Goal: Task Accomplishment & Management: Complete application form

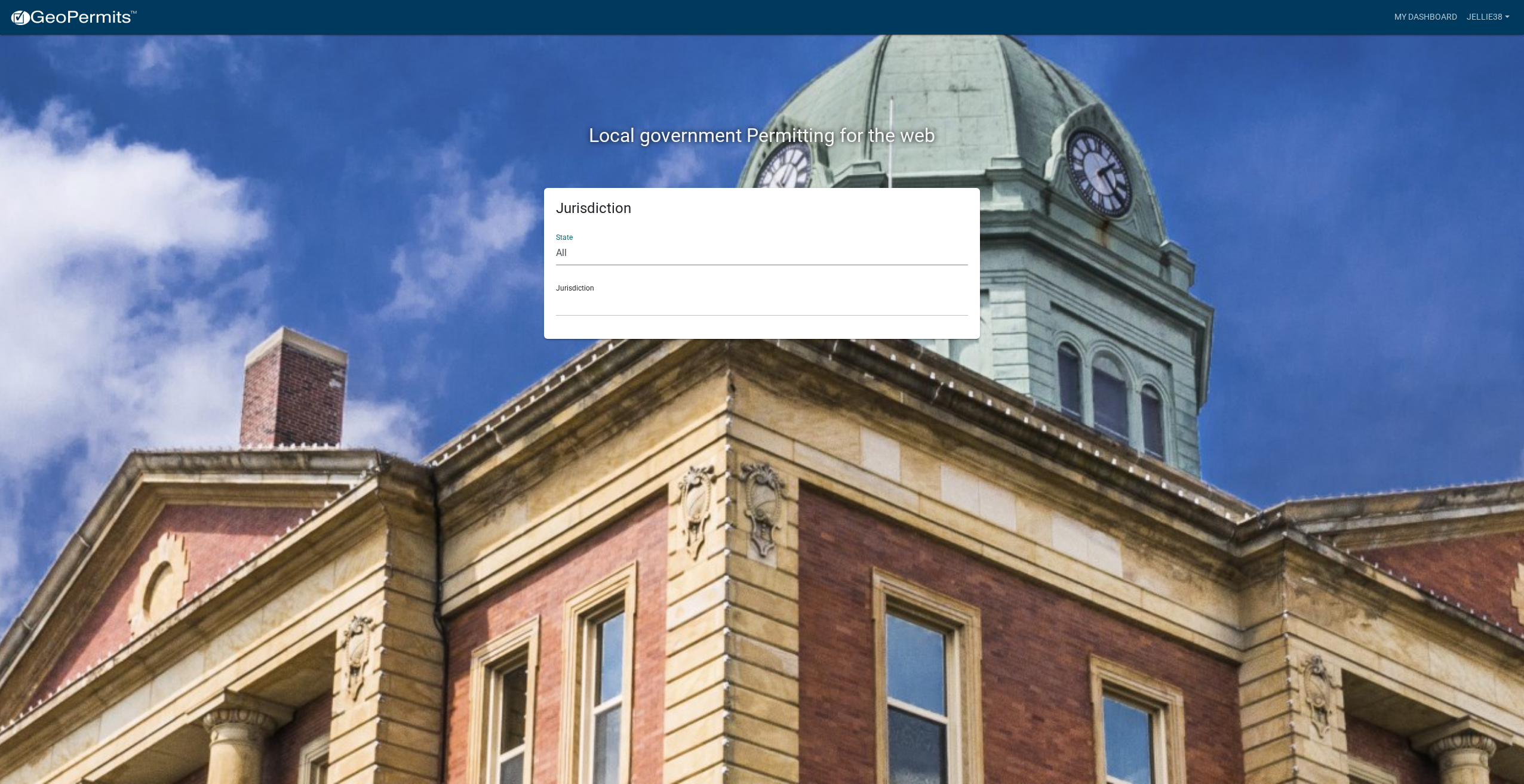
click at [659, 248] on select "All [US_STATE] [US_STATE] [US_STATE] [US_STATE] [US_STATE] [US_STATE] [US_STATE…" at bounding box center [762, 253] width 412 height 25
select select "[US_STATE]"
click at [556, 241] on select "All [US_STATE] [US_STATE] [US_STATE] [US_STATE] [US_STATE] [US_STATE] [US_STATE…" at bounding box center [762, 253] width 412 height 25
drag, startPoint x: 597, startPoint y: 298, endPoint x: 603, endPoint y: 303, distance: 7.8
click at [597, 298] on select "[GEOGRAPHIC_DATA], [US_STATE] [GEOGRAPHIC_DATA], [US_STATE] [GEOGRAPHIC_DATA], …" at bounding box center [762, 304] width 412 height 25
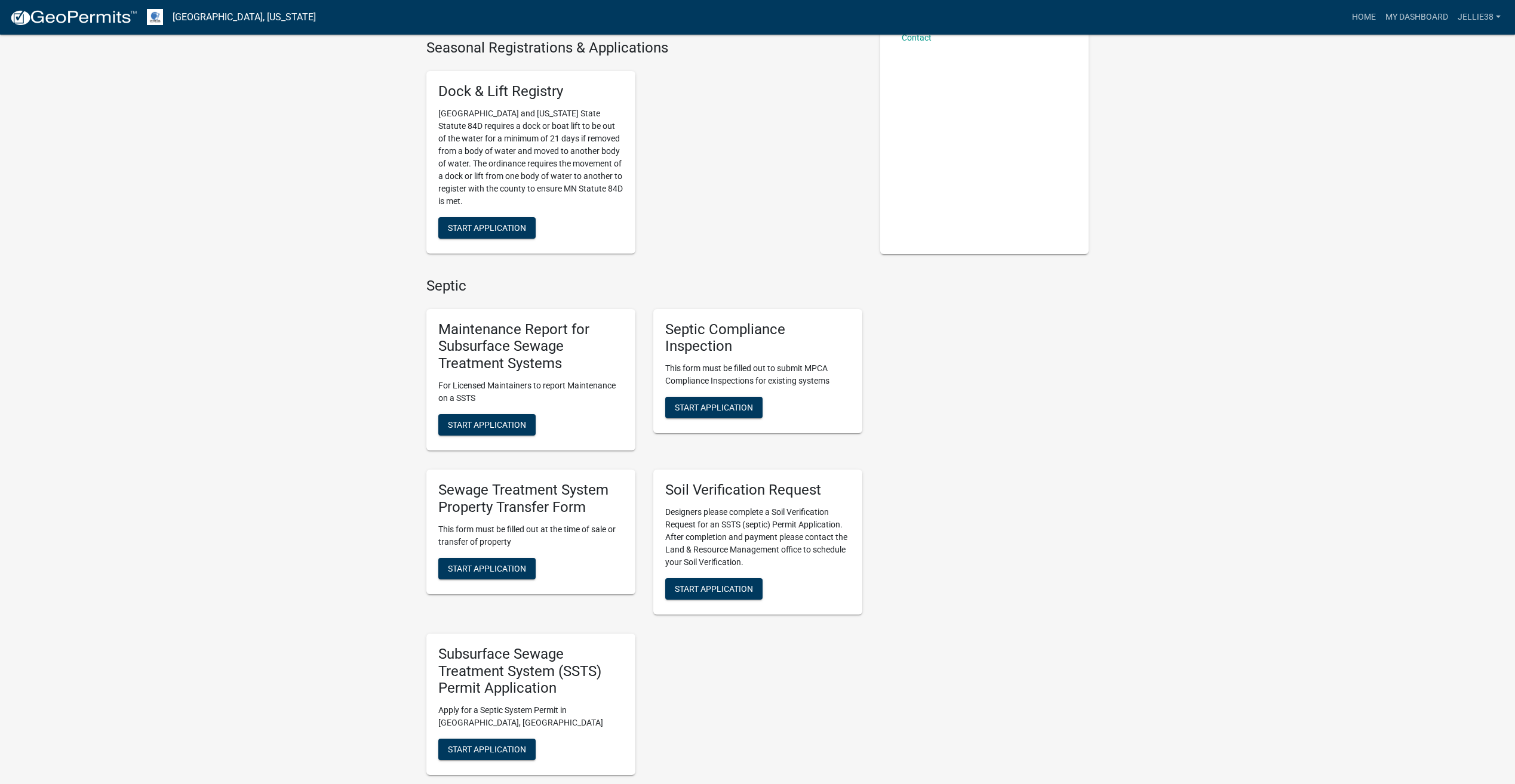
scroll to position [298, 0]
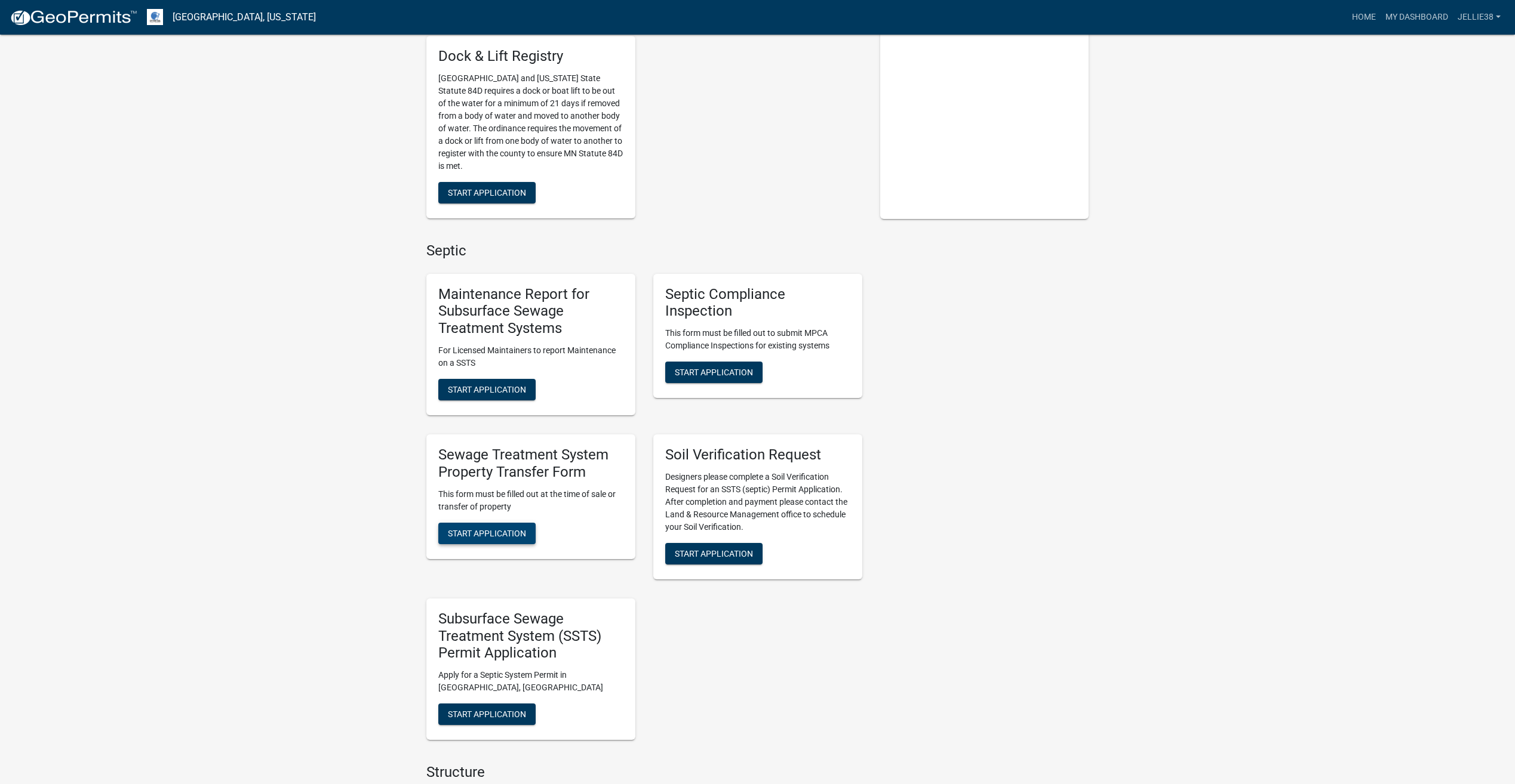
click at [514, 525] on button "Start Application" at bounding box center [487, 533] width 98 height 22
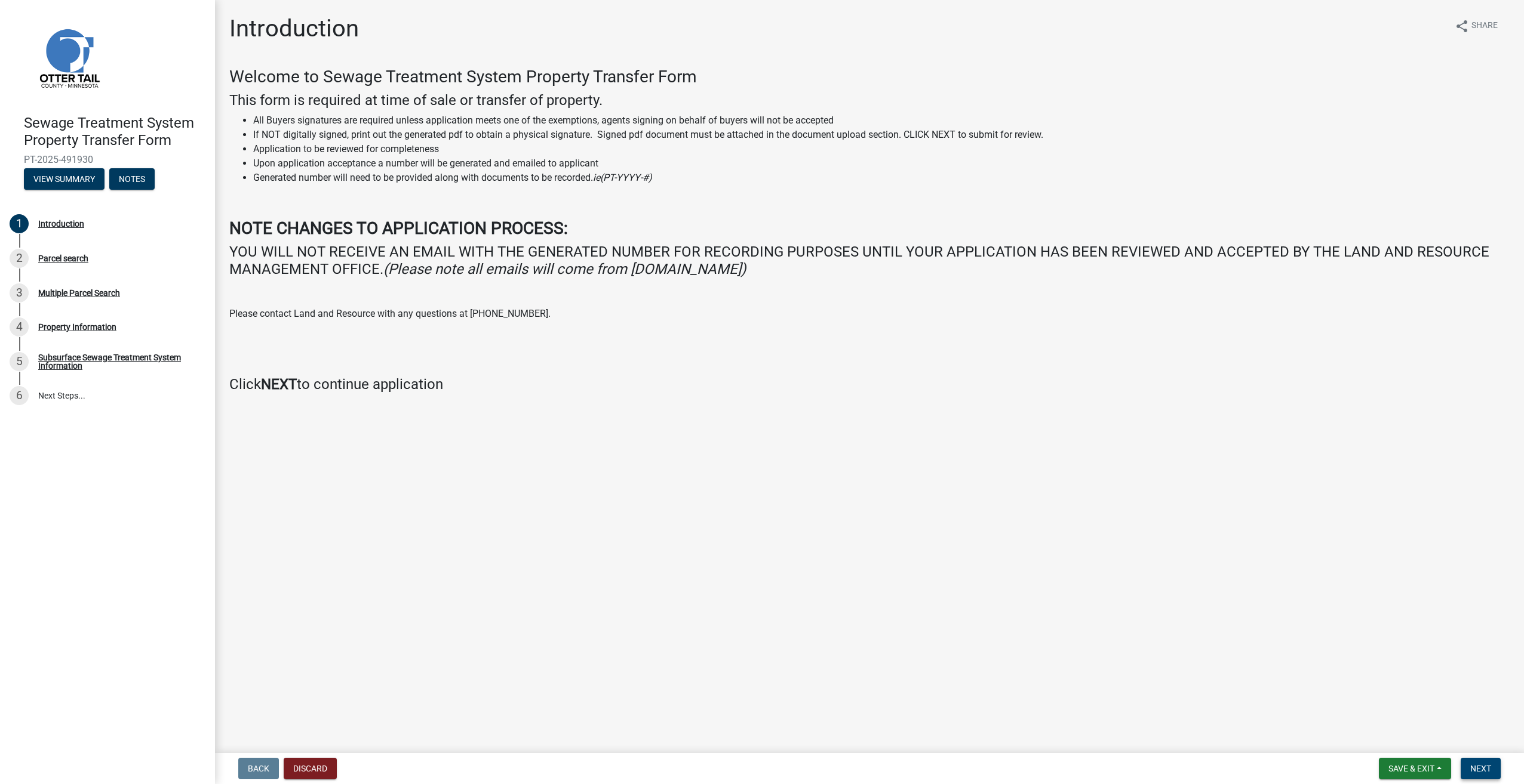
click at [1480, 766] on span "Next" at bounding box center [1480, 768] width 21 height 10
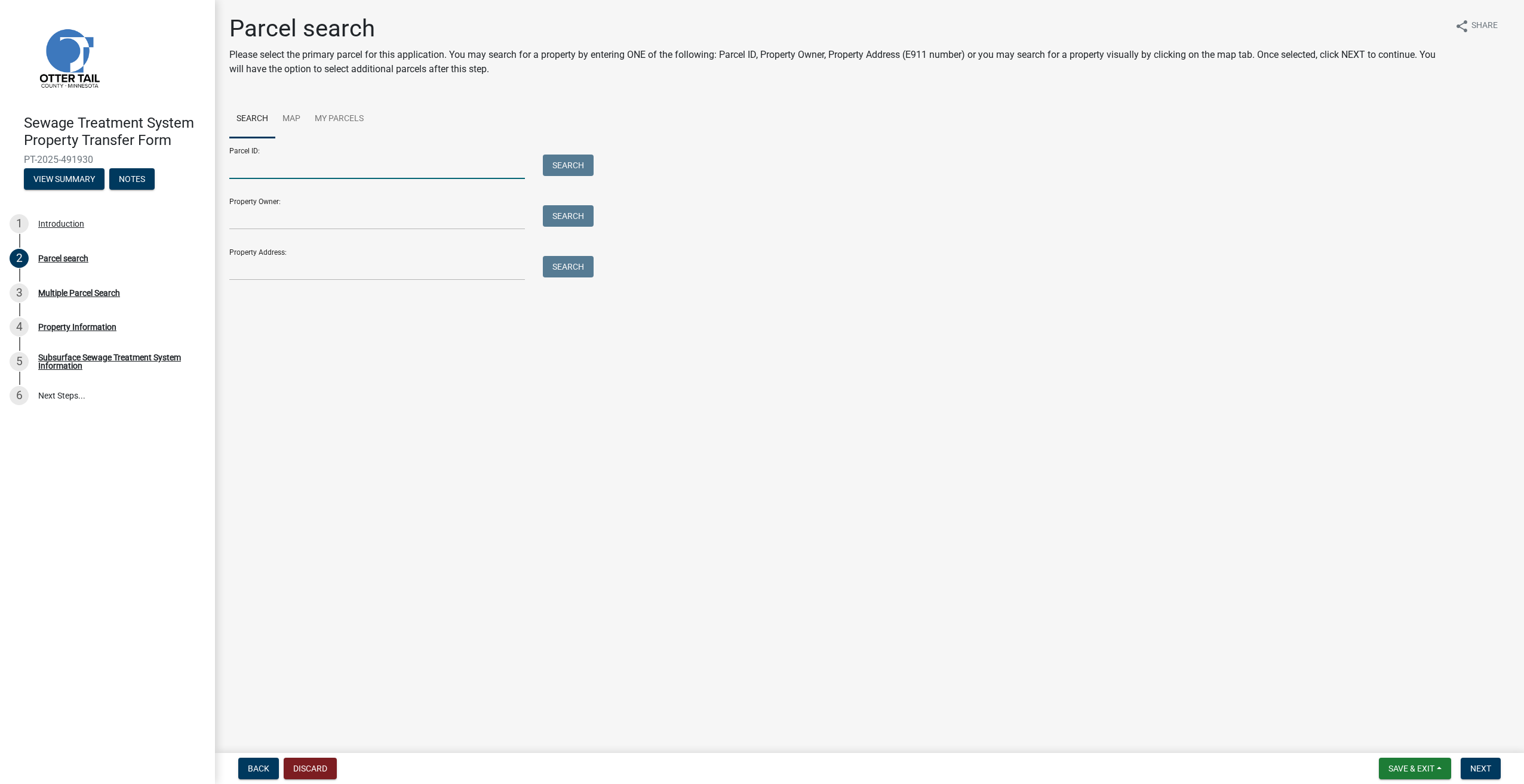
click at [275, 161] on input "Parcel ID:" at bounding box center [376, 167] width 295 height 25
type input "25000991178000"
click at [577, 161] on button "Search" at bounding box center [569, 165] width 51 height 22
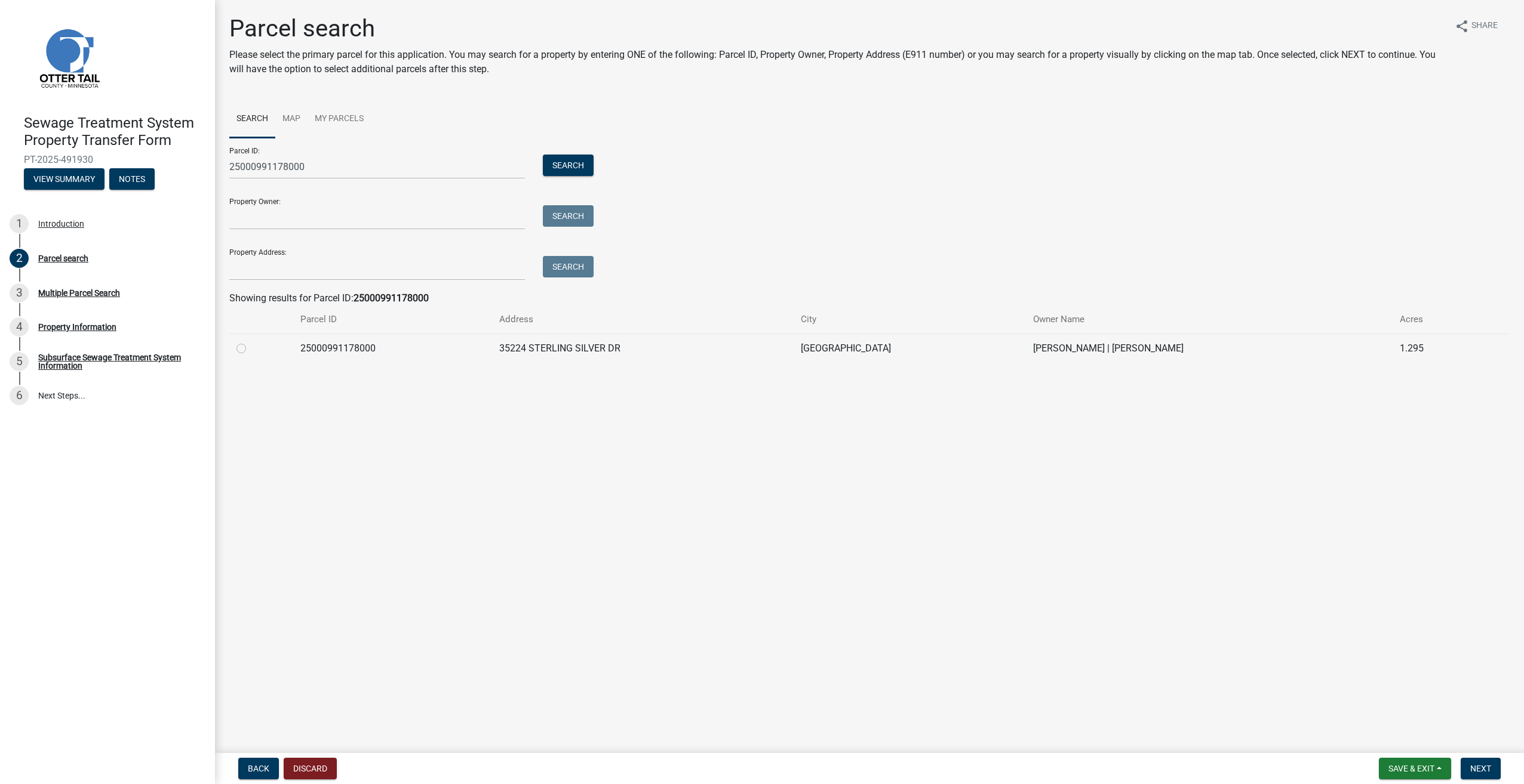
drag, startPoint x: 240, startPoint y: 348, endPoint x: 445, endPoint y: 472, distance: 239.6
click at [251, 342] on label at bounding box center [251, 342] width 0 height 0
click at [251, 348] on input "radio" at bounding box center [255, 345] width 8 height 8
radio input "true"
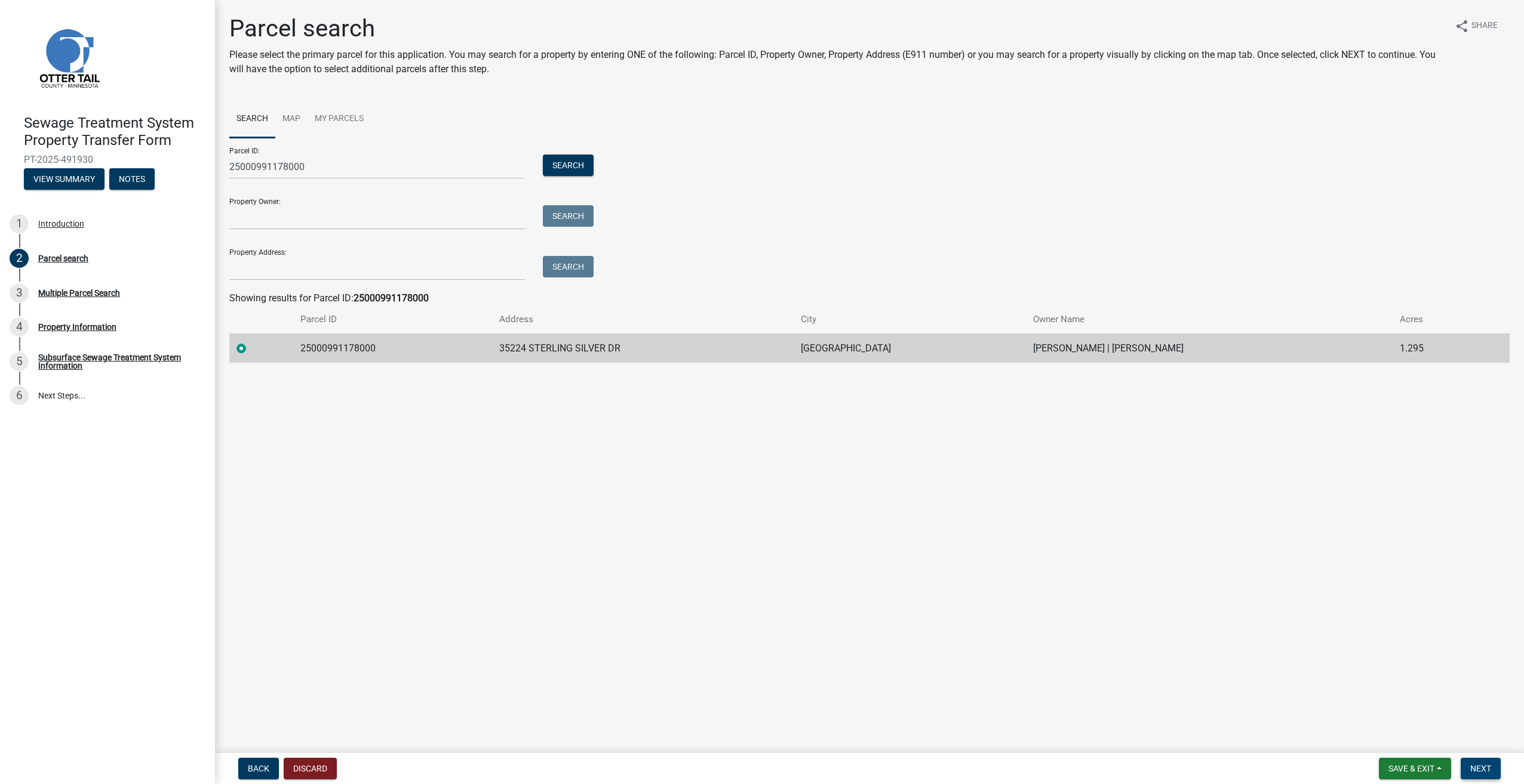
click at [1489, 764] on span "Next" at bounding box center [1480, 768] width 21 height 10
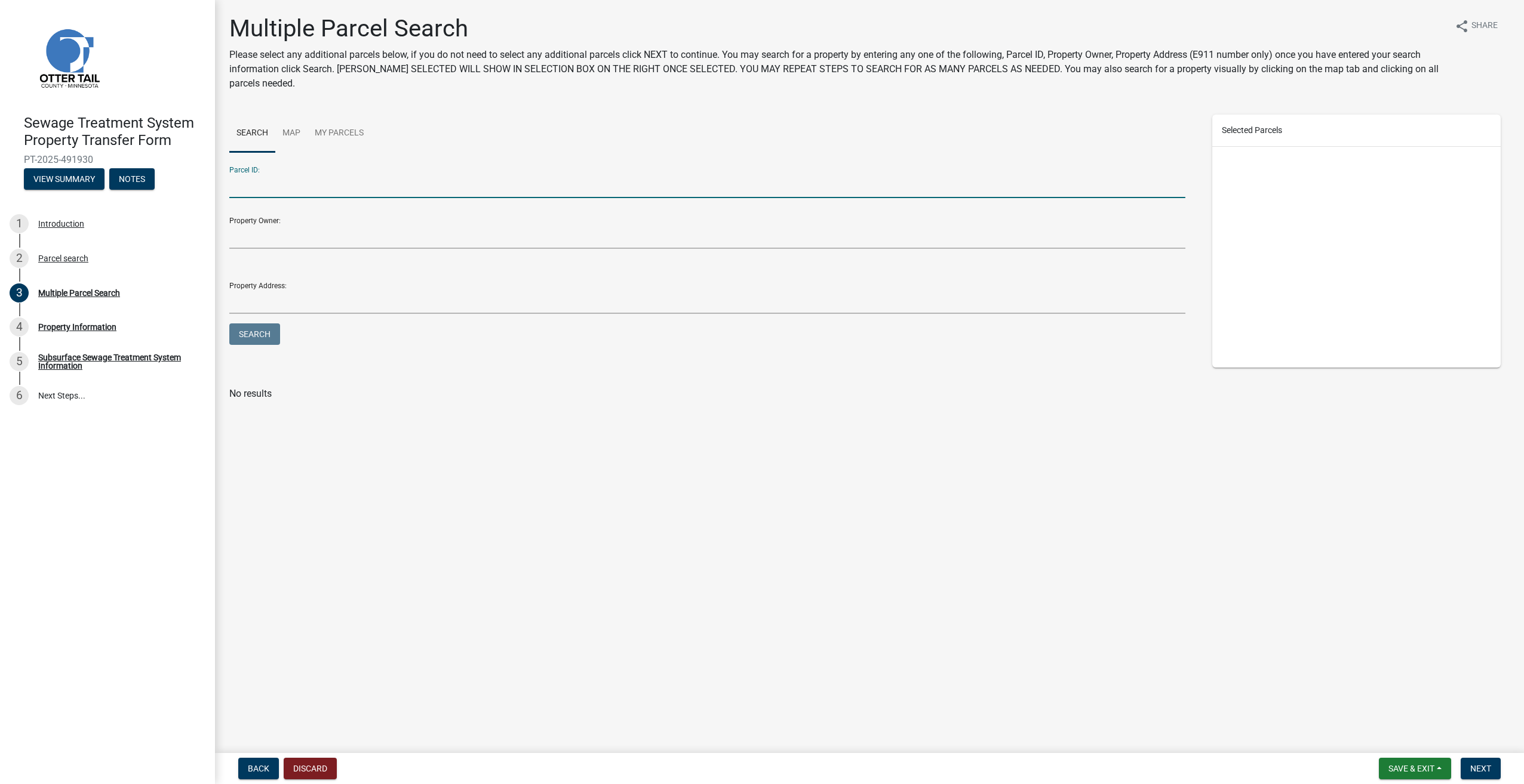
drag, startPoint x: 423, startPoint y: 185, endPoint x: 427, endPoint y: 181, distance: 5.7
click at [423, 185] on input "Parcel ID:" at bounding box center [707, 185] width 956 height 25
type input "25000991178000"
click at [1493, 762] on button "Next" at bounding box center [1480, 769] width 40 height 22
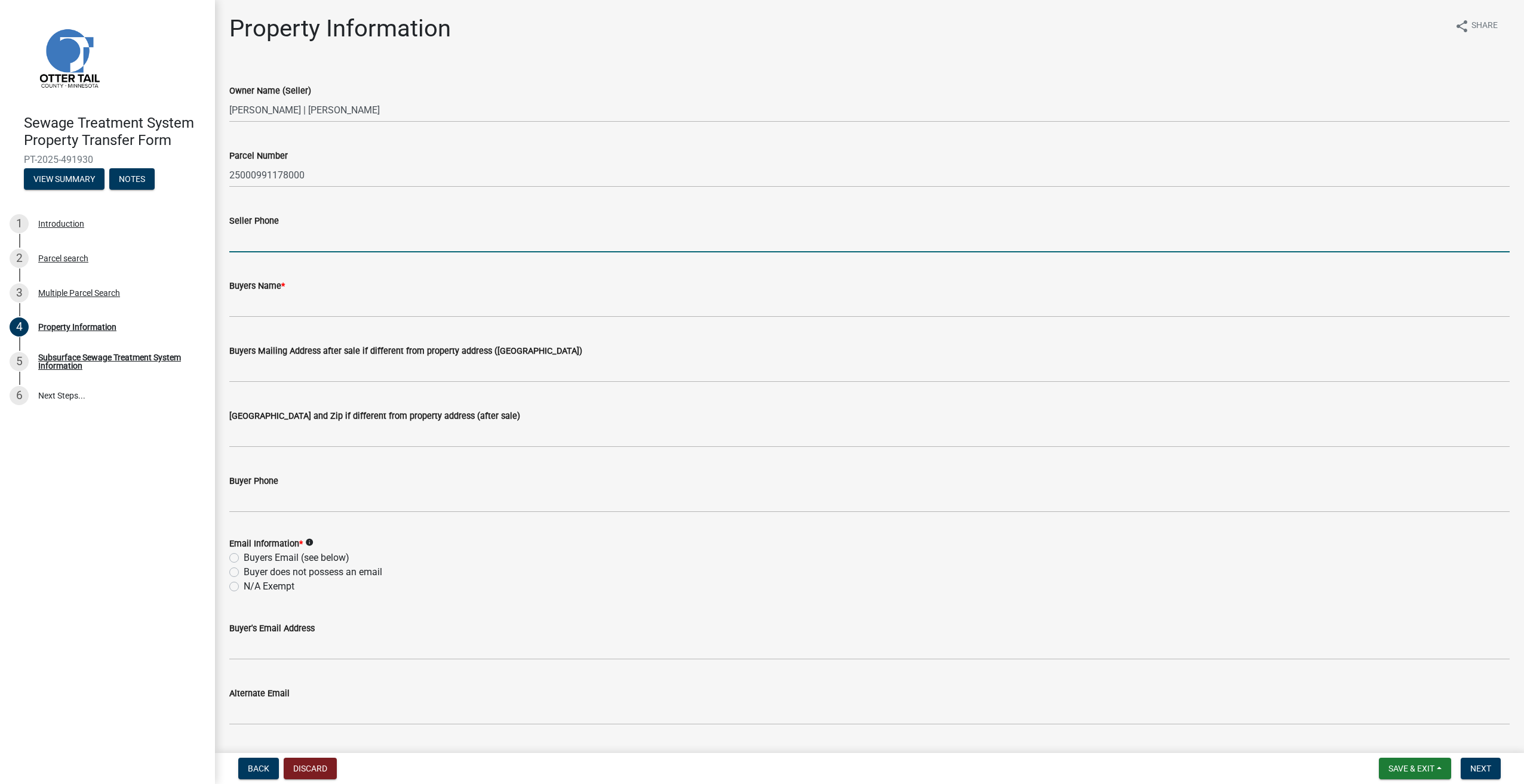
click at [287, 240] on input "Seller Phone" at bounding box center [869, 240] width 1280 height 25
click at [258, 243] on input "Seller Phone" at bounding box center [869, 240] width 1280 height 25
type input "7017405835"
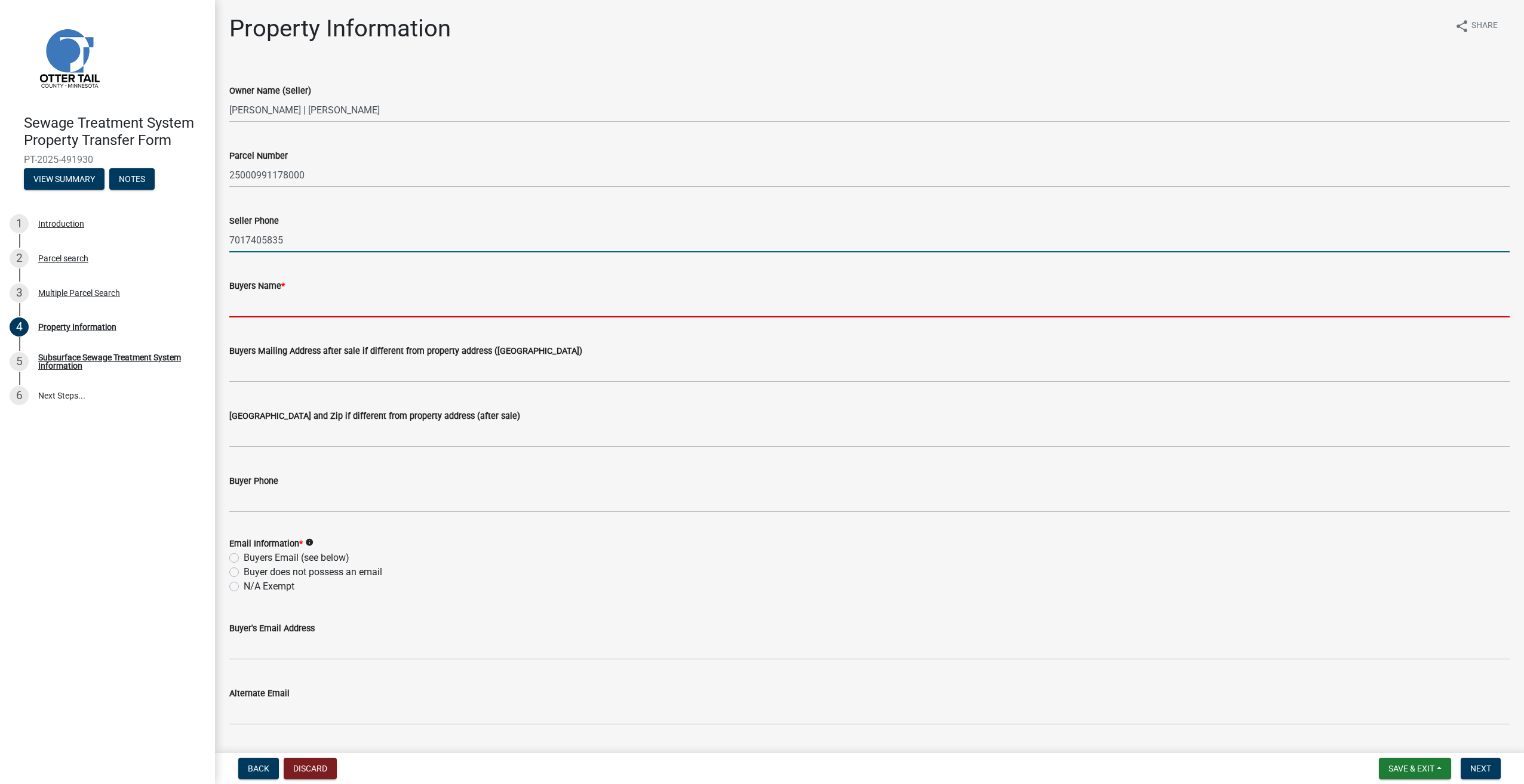
click at [267, 308] on input "Buyers Name *" at bounding box center [869, 305] width 1280 height 25
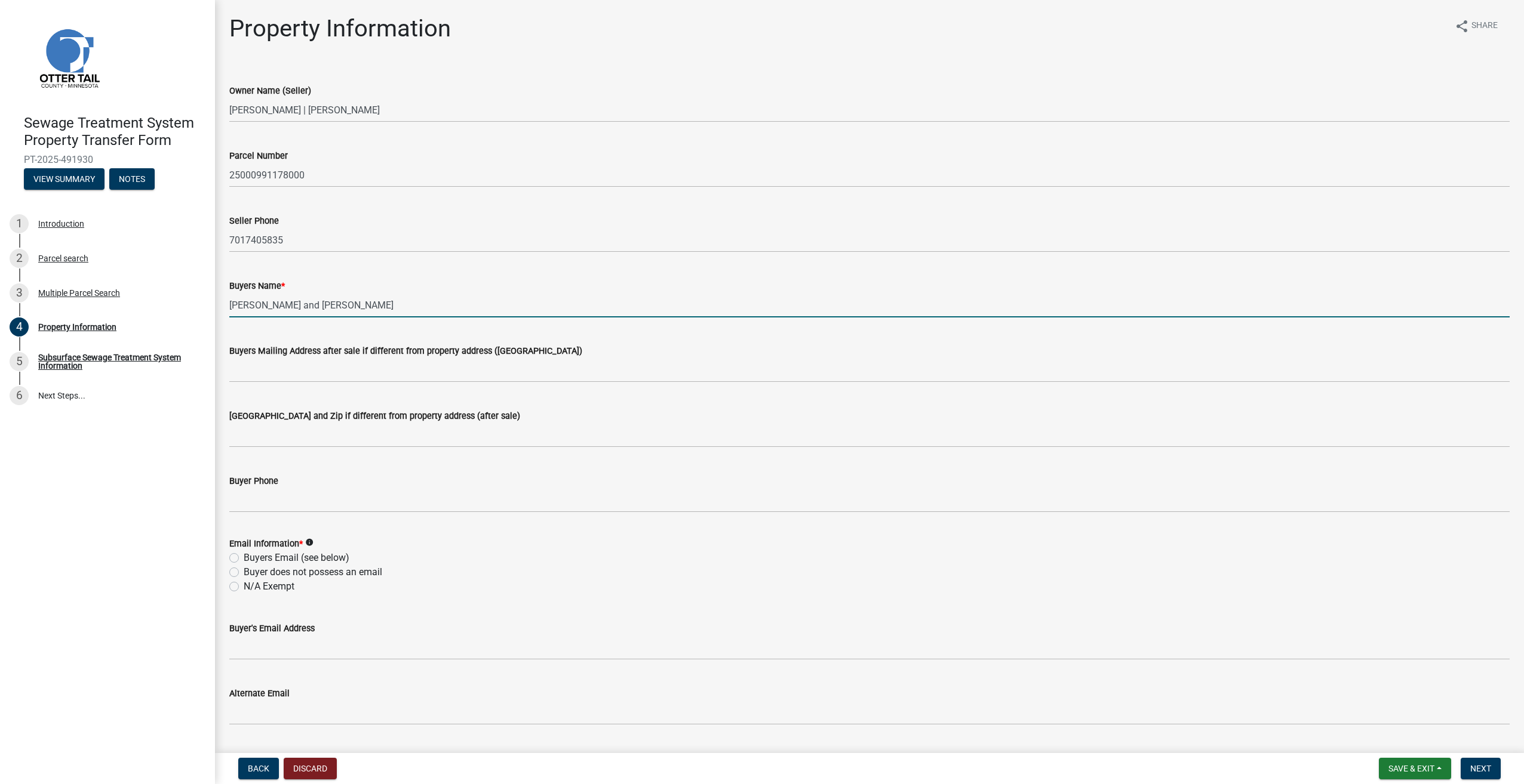
type input "[PERSON_NAME] and [PERSON_NAME]"
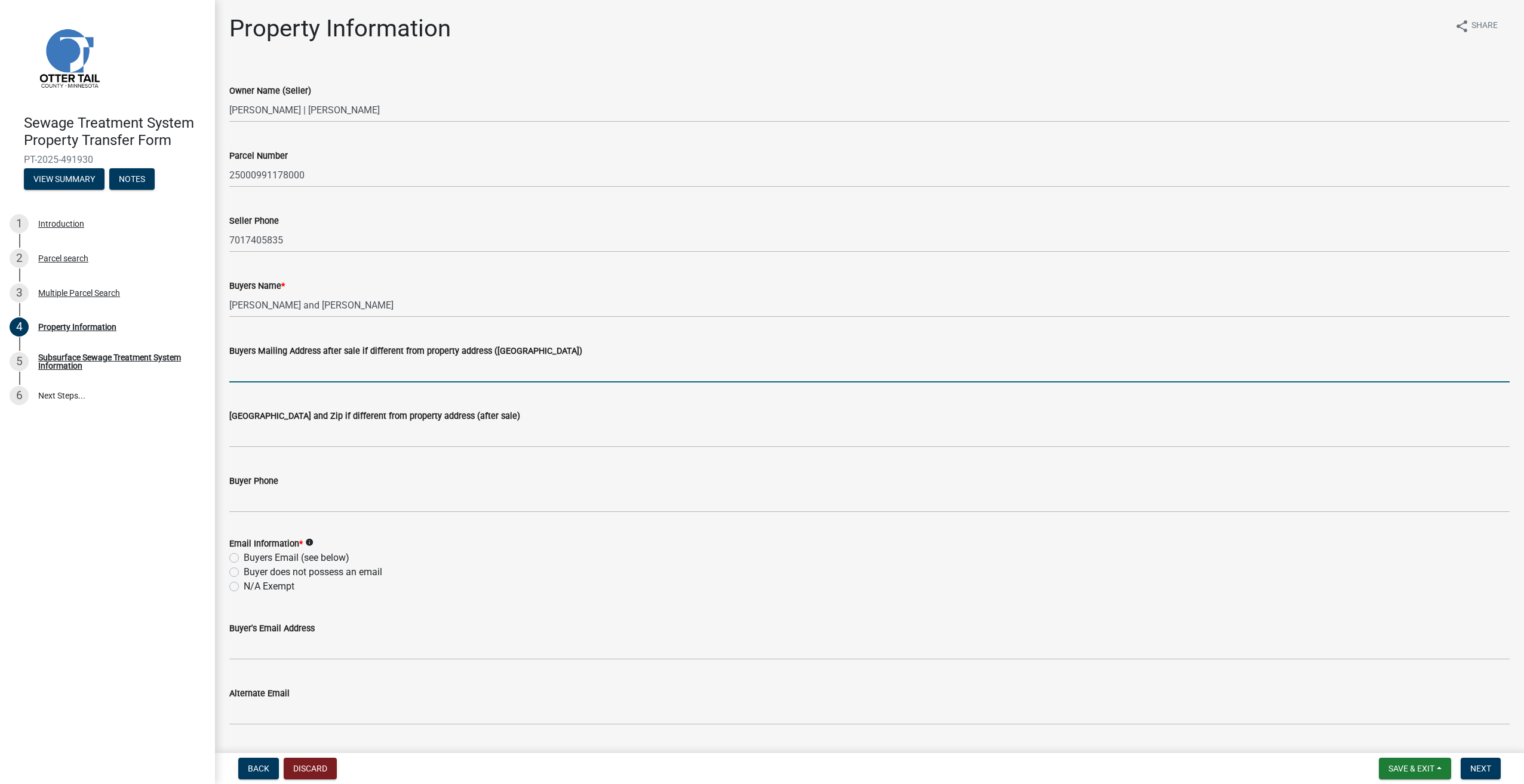
click at [248, 360] on input "Buyers Mailing Address after sale if different from property address ([GEOGRAPH…" at bounding box center [869, 370] width 1280 height 25
click at [278, 372] on input "Buyers Mailing Address after sale if different from property address ([GEOGRAPH…" at bounding box center [869, 370] width 1280 height 25
type input "[STREET_ADDRESS]"
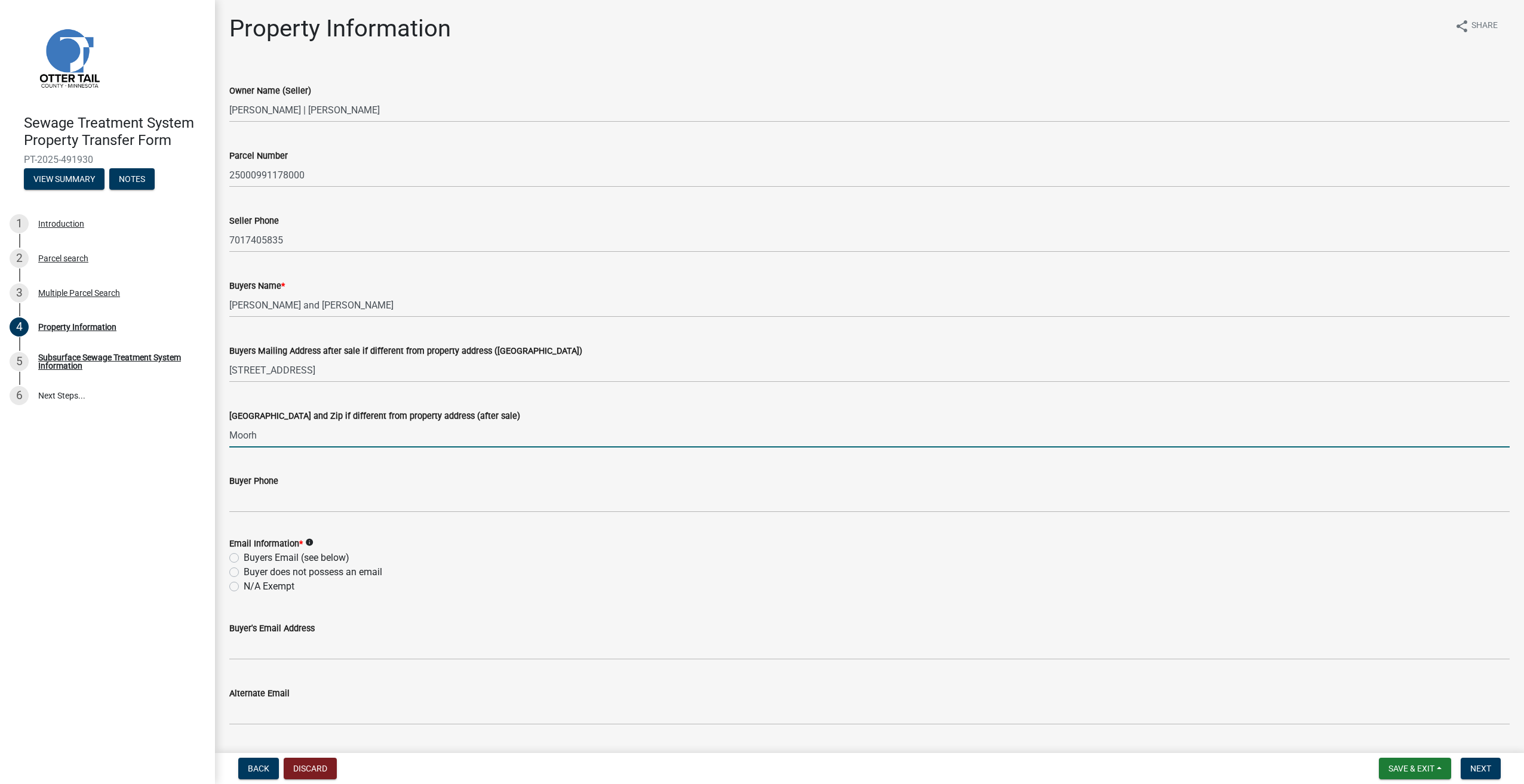
type input "[GEOGRAPHIC_DATA], [GEOGRAPHIC_DATA] 56560"
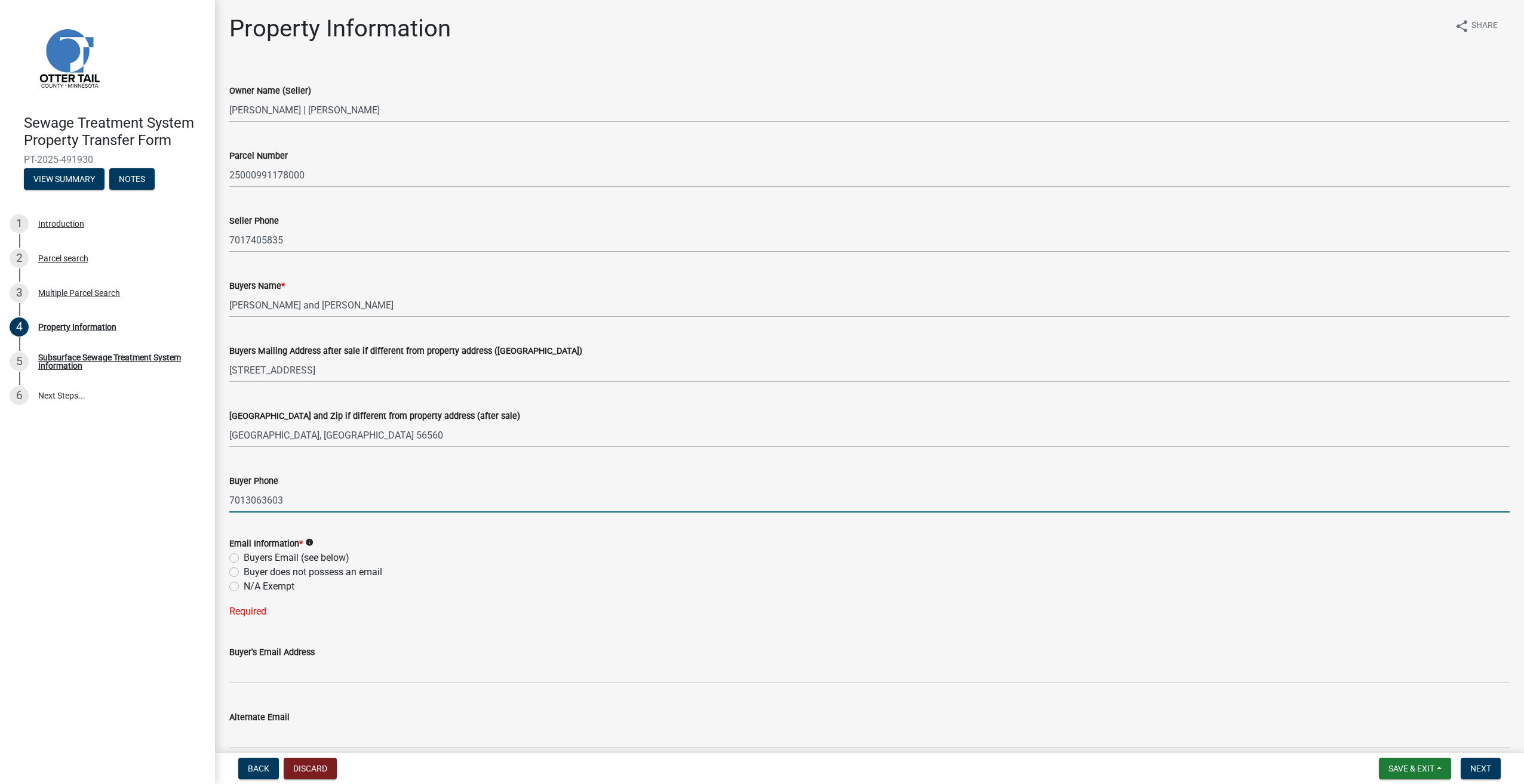
type input "7013063603"
click at [243, 584] on label "N/A Exempt" at bounding box center [269, 586] width 51 height 14
click at [243, 584] on input "N/A Exempt" at bounding box center [247, 583] width 8 height 8
radio input "true"
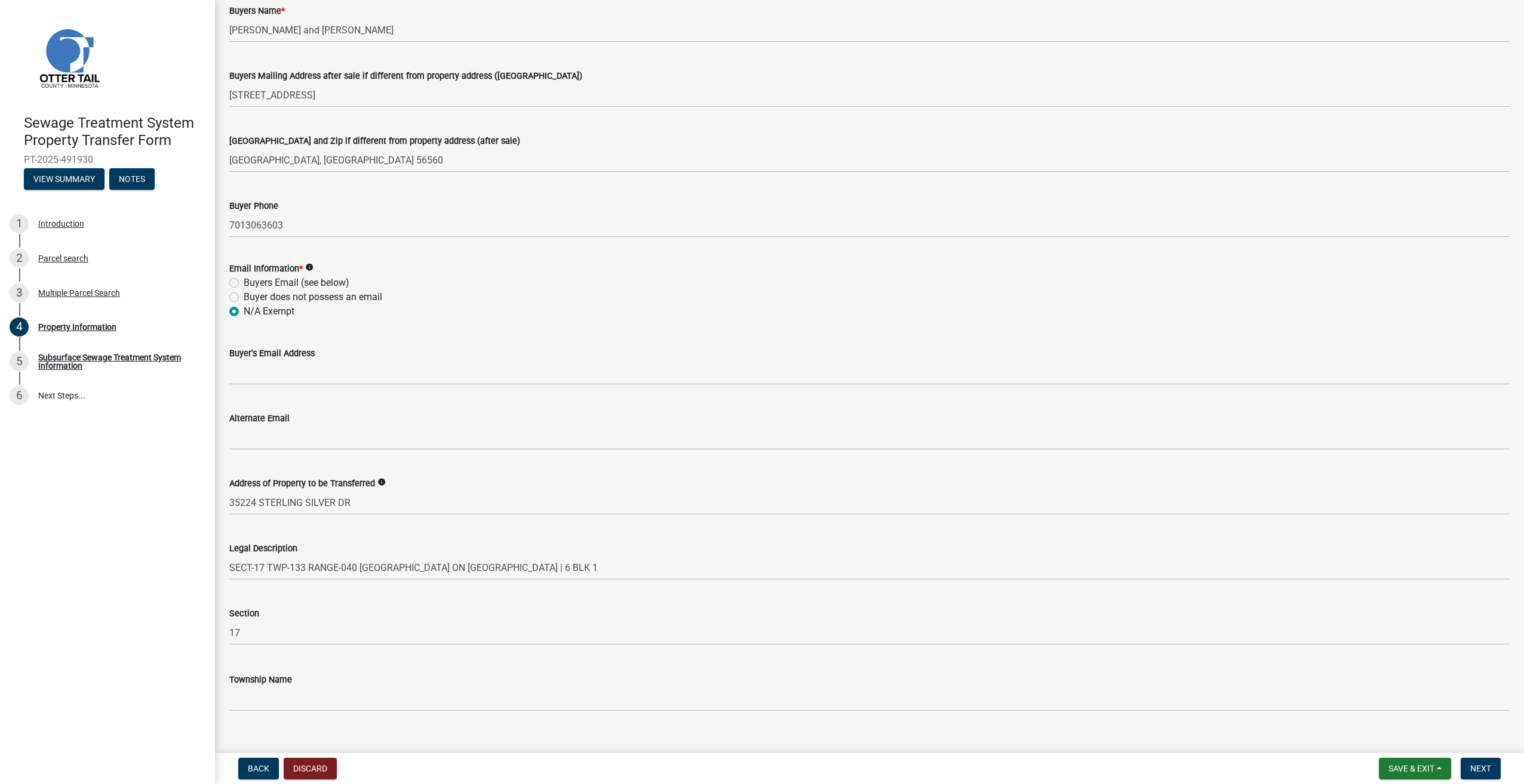
scroll to position [294, 0]
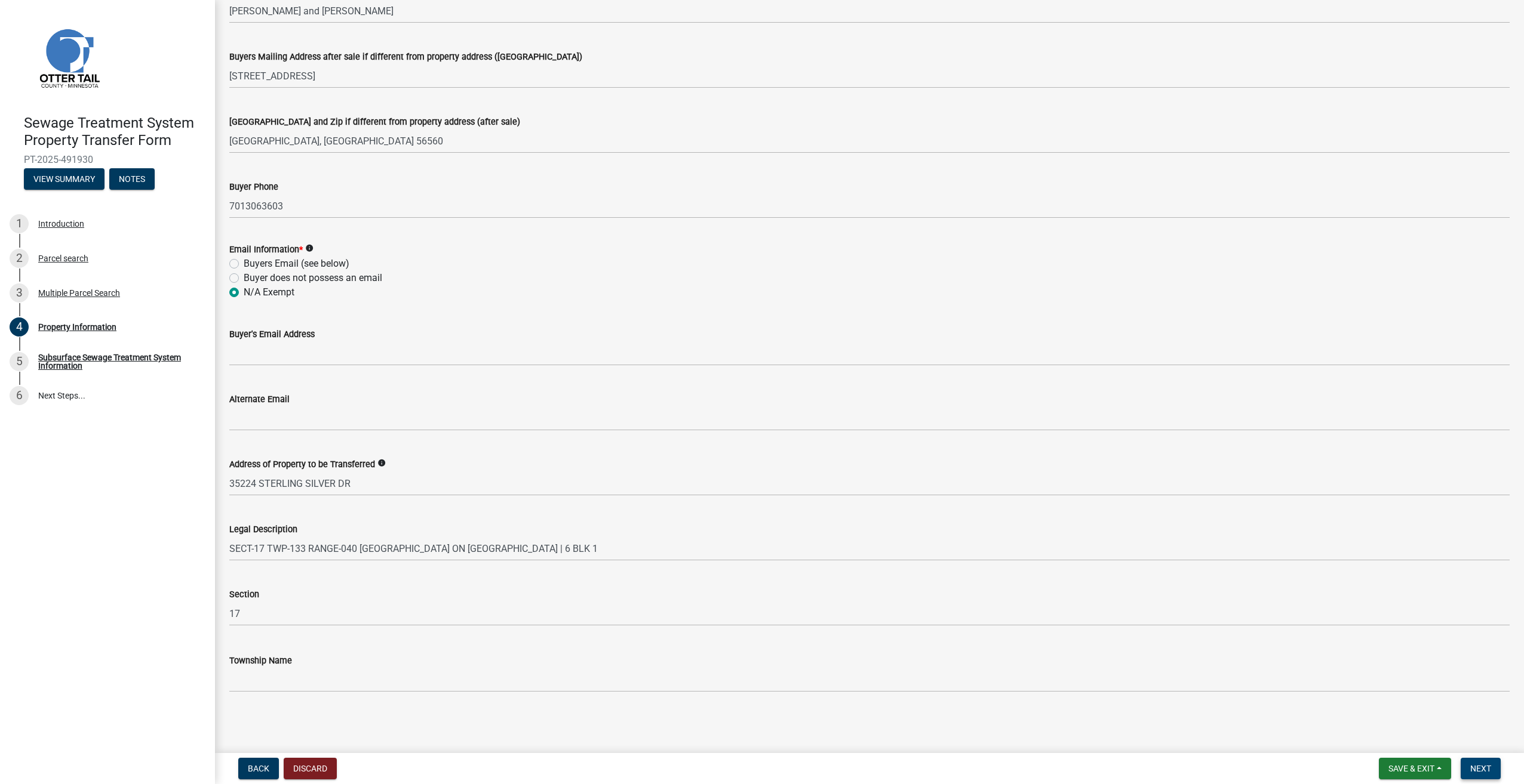
click at [1486, 761] on button "Next" at bounding box center [1480, 769] width 40 height 22
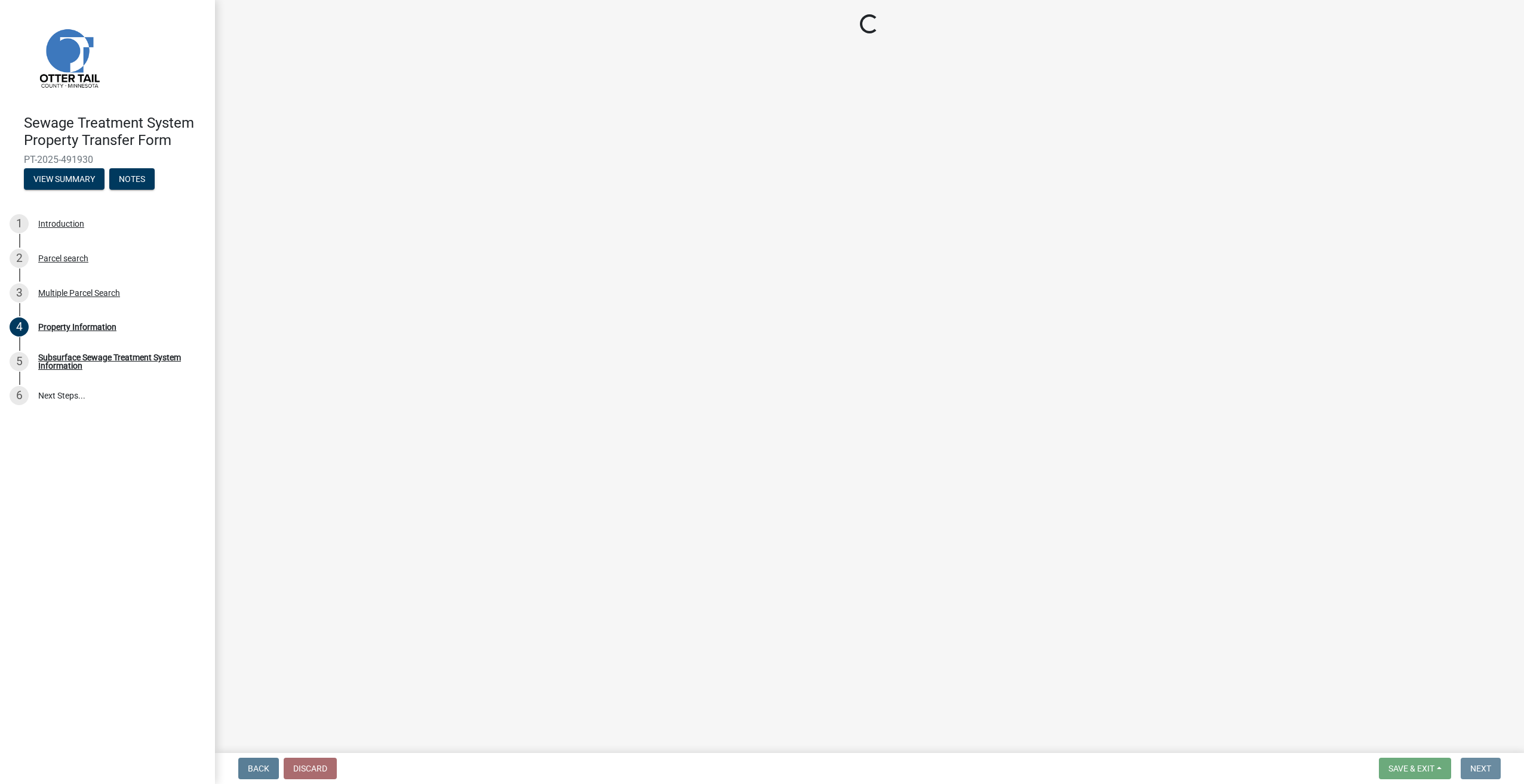
scroll to position [0, 0]
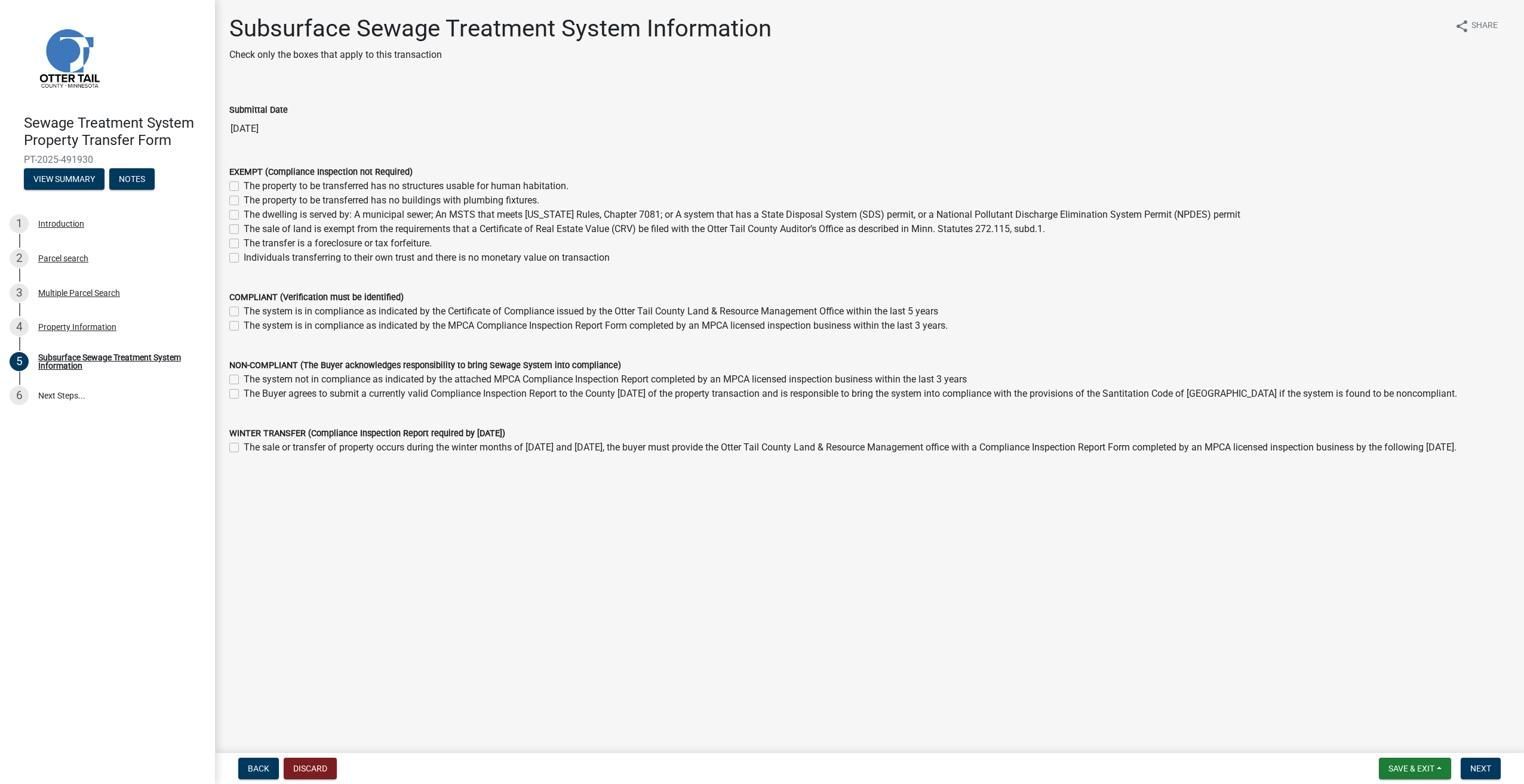
click at [243, 311] on label "The system is in compliance as indicated by the Certificate of Compliance issue…" at bounding box center [590, 311] width 694 height 14
click at [243, 311] on input "The system is in compliance as indicated by the Certificate of Compliance issue…" at bounding box center [247, 308] width 8 height 8
checkbox input "true"
checkbox input "false"
click at [1492, 764] on button "Next" at bounding box center [1480, 769] width 40 height 22
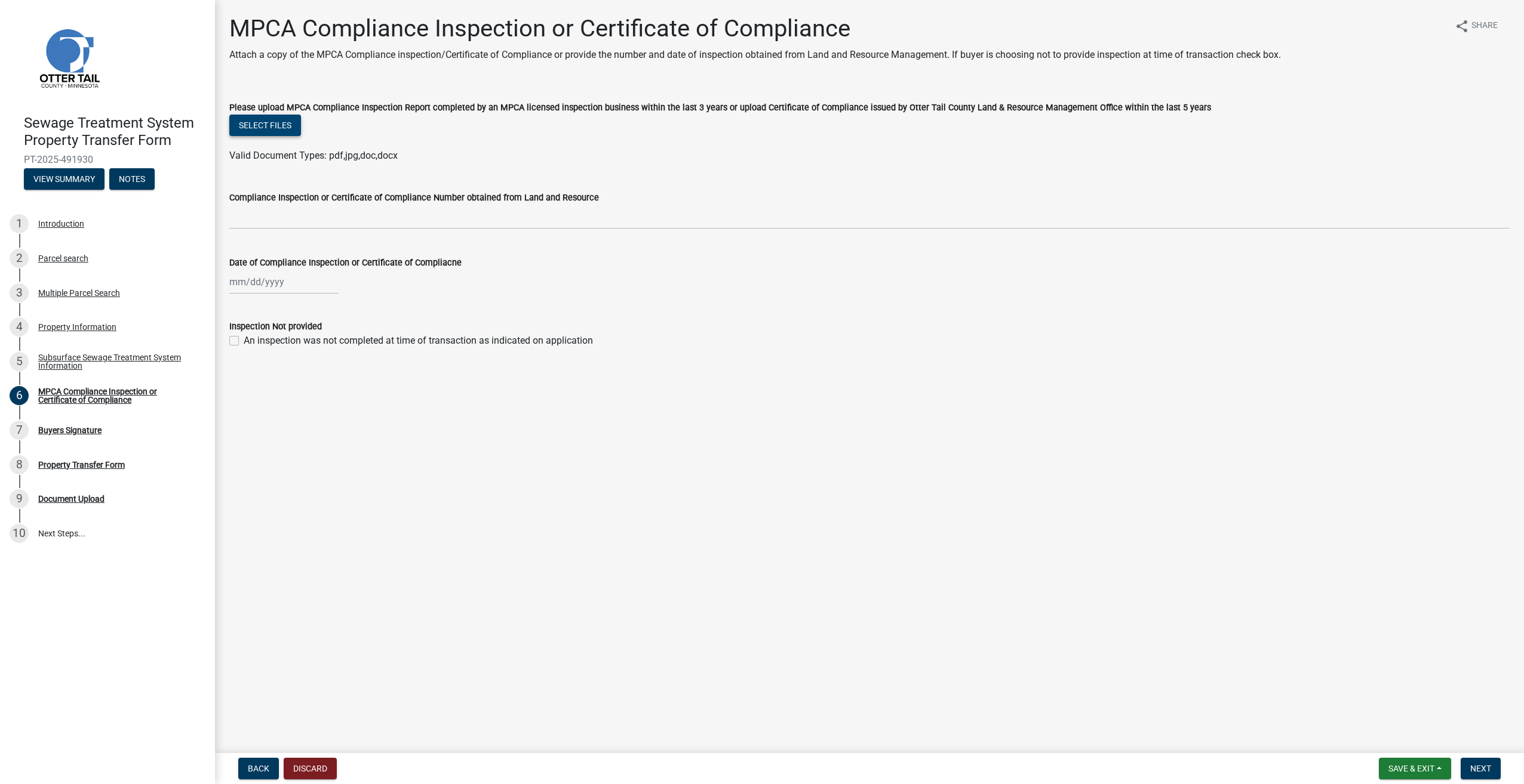
click at [276, 119] on button "Select files" at bounding box center [264, 125] width 71 height 22
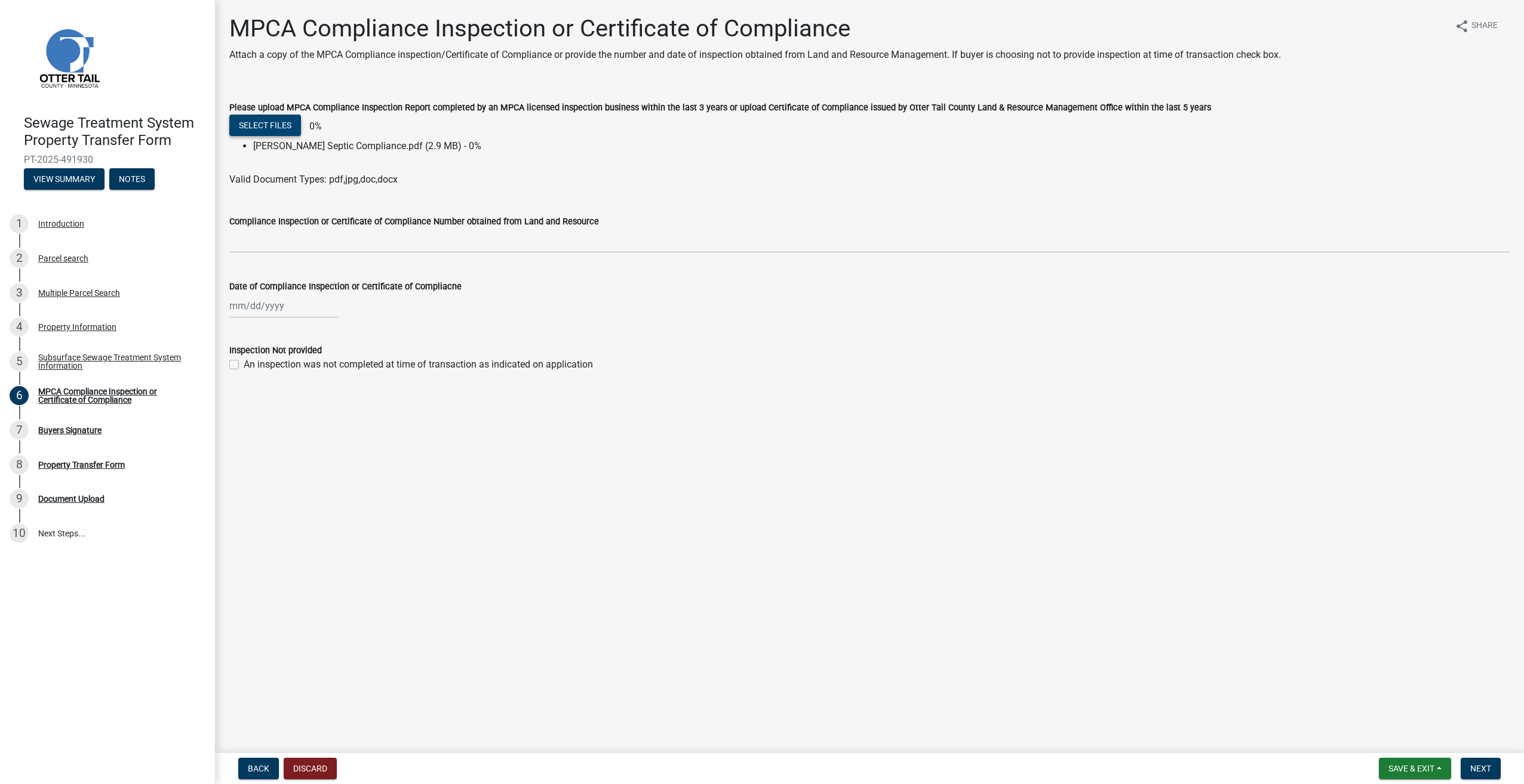
click at [144, 83] on link at bounding box center [103, 57] width 186 height 95
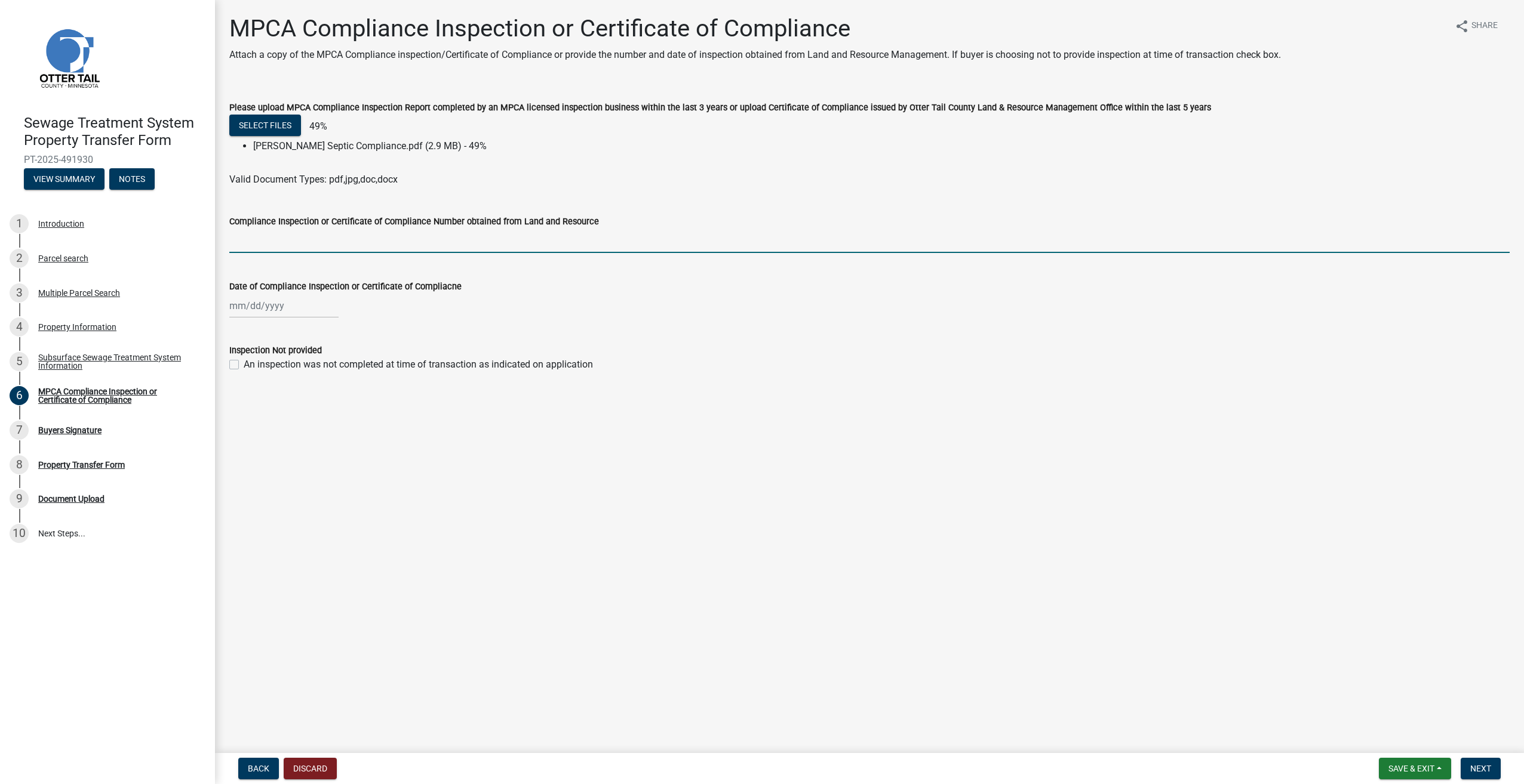
click at [415, 240] on input "Compliance Inspection or Certificate of Compliance Number obtained from Land an…" at bounding box center [869, 240] width 1280 height 25
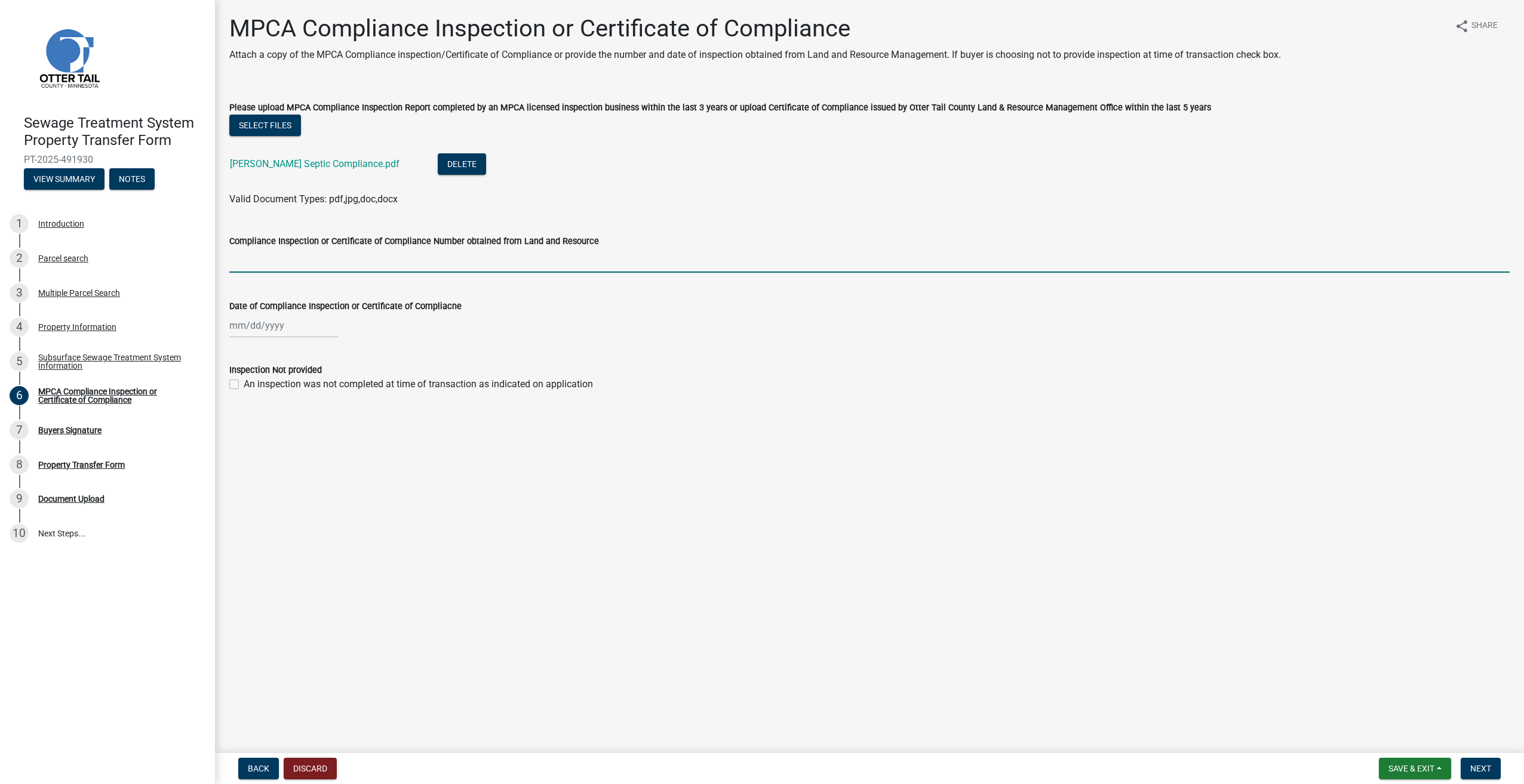
drag, startPoint x: 241, startPoint y: 263, endPoint x: 272, endPoint y: 255, distance: 32.0
click at [241, 263] on input "Compliance Inspection or Certificate of Compliance Number obtained from Land an…" at bounding box center [869, 261] width 1280 height 25
type input "7526"
select select "10"
select select "2025"
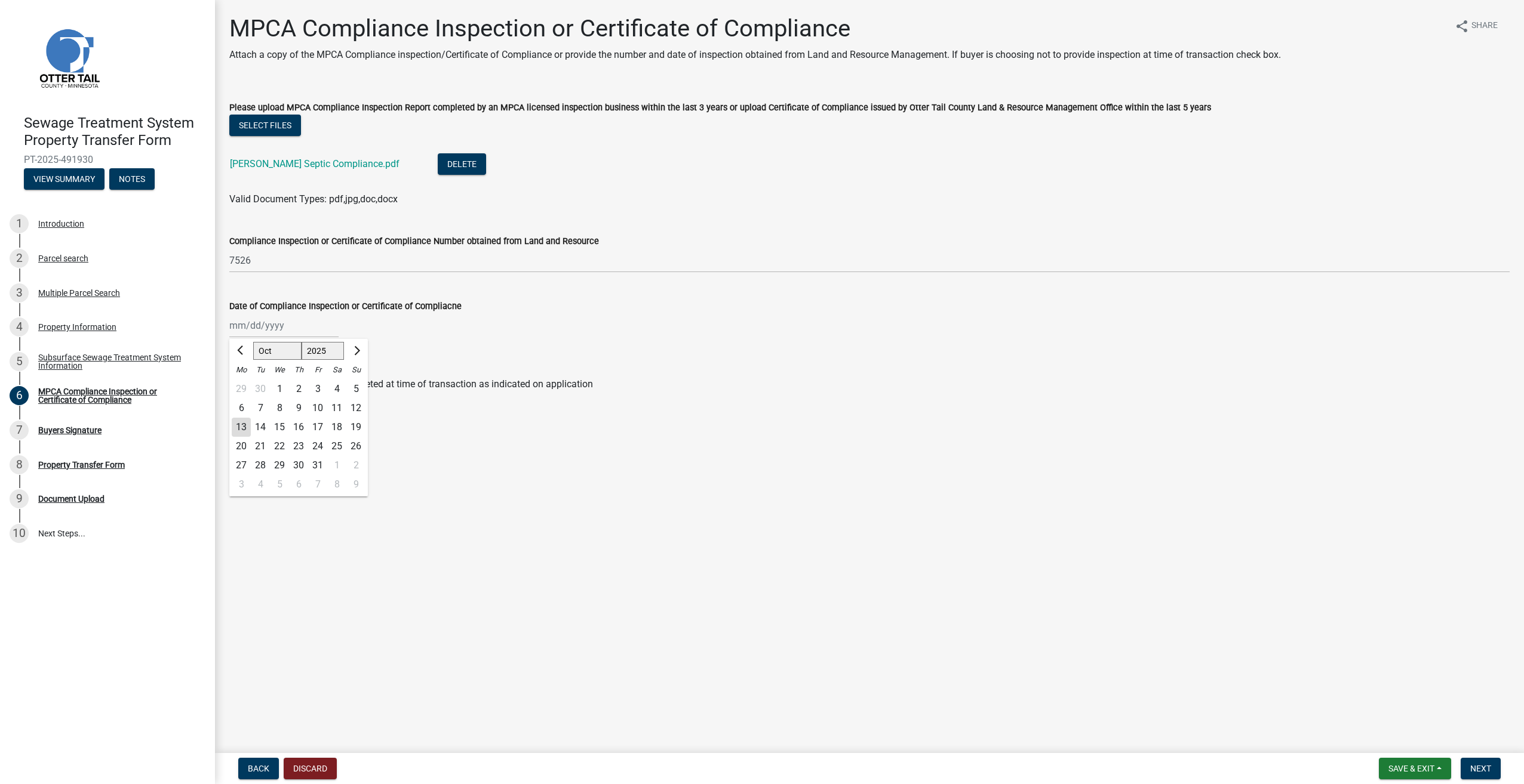
click at [231, 325] on div "[PERSON_NAME] Feb Mar Apr [PERSON_NAME][DATE] Oct Nov [DATE] 1526 1527 1528 152…" at bounding box center [283, 325] width 109 height 25
click at [316, 403] on div "10" at bounding box center [317, 408] width 19 height 19
type input "[DATE]"
click at [1489, 767] on span "Next" at bounding box center [1480, 768] width 21 height 10
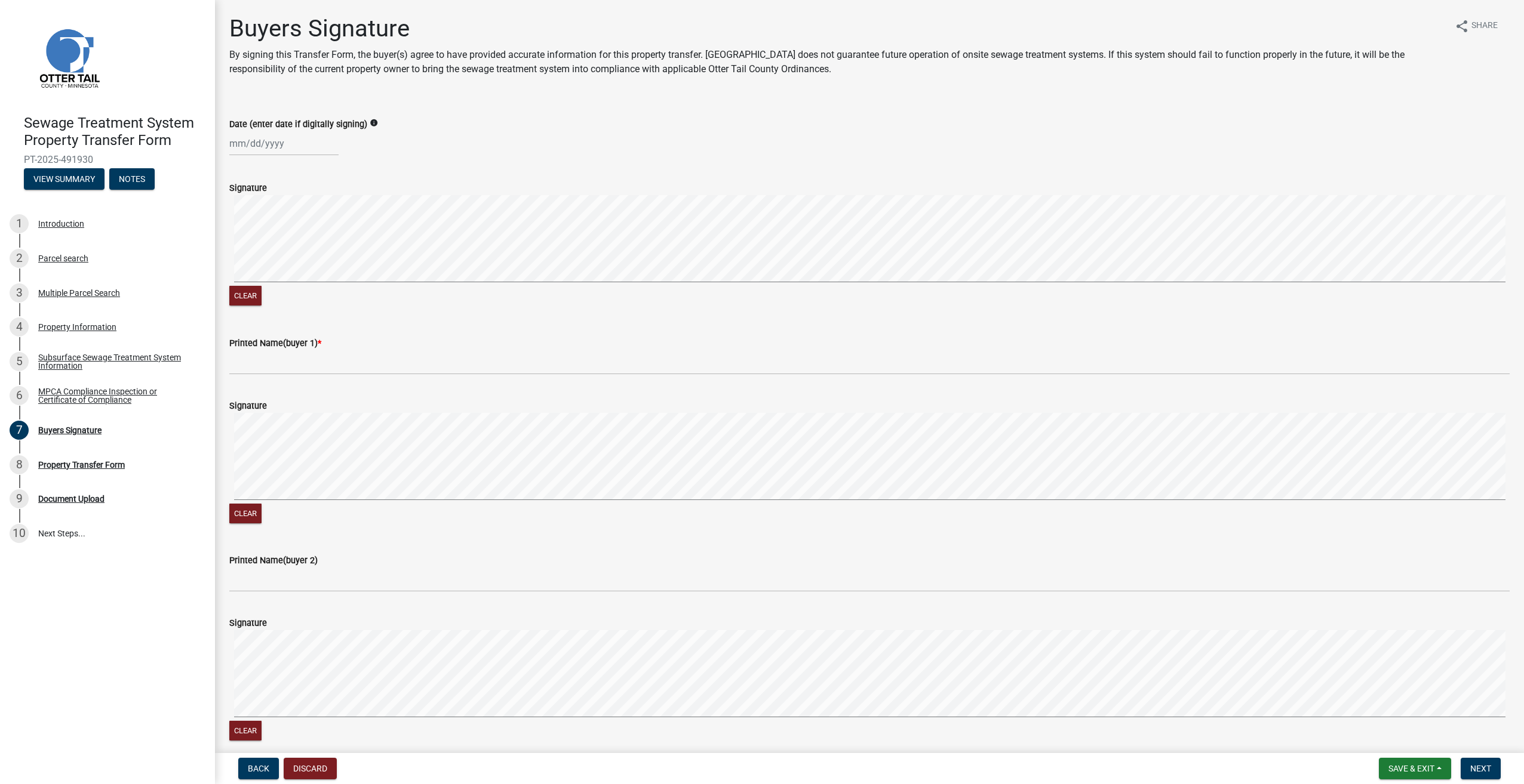
click at [230, 147] on div at bounding box center [283, 143] width 109 height 25
select select "10"
select select "2025"
click at [249, 240] on div "13" at bounding box center [240, 245] width 19 height 19
type input "[DATE]"
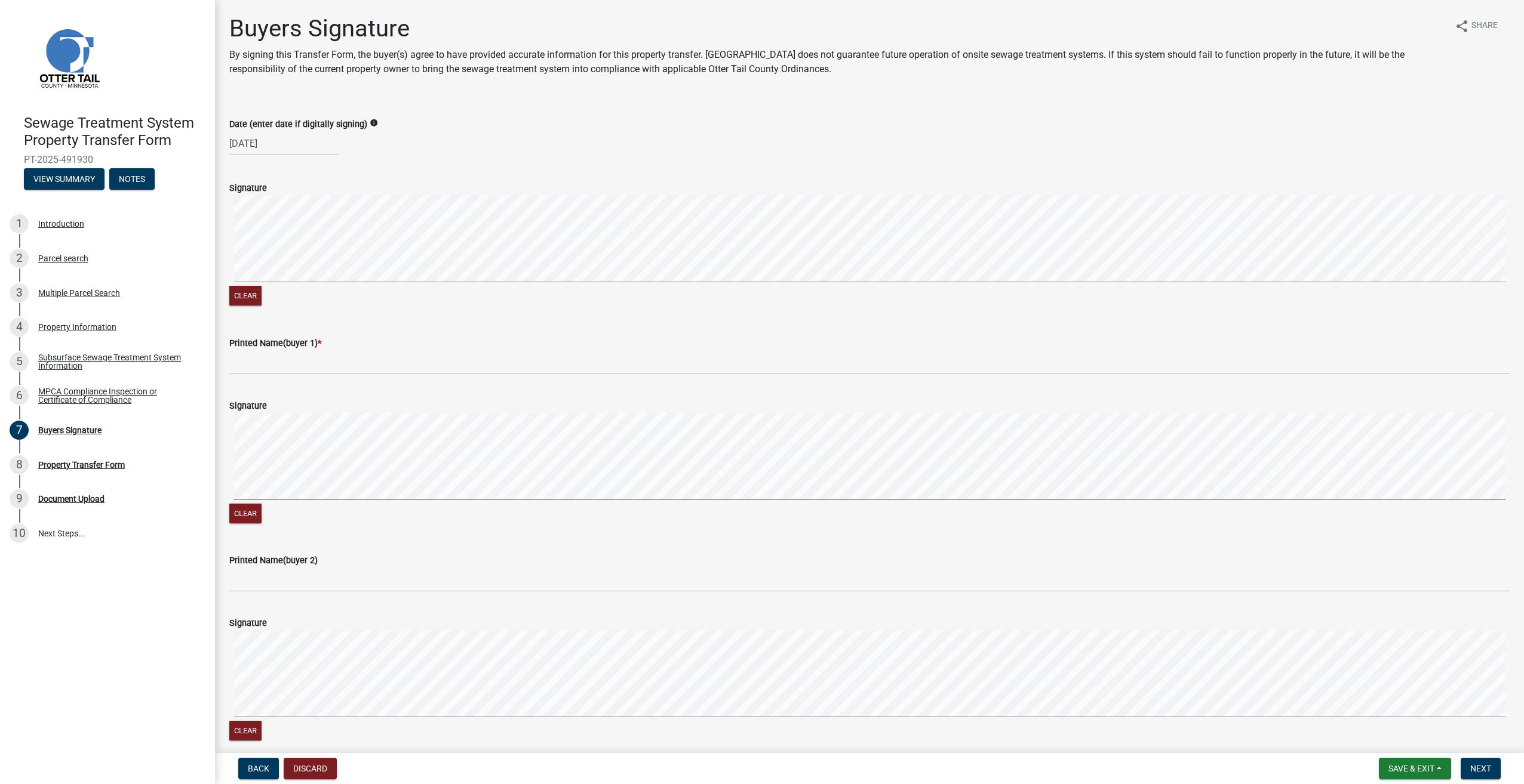
click at [232, 291] on div "Clear" at bounding box center [869, 252] width 1280 height 113
click at [496, 291] on div "Clear" at bounding box center [869, 252] width 1280 height 113
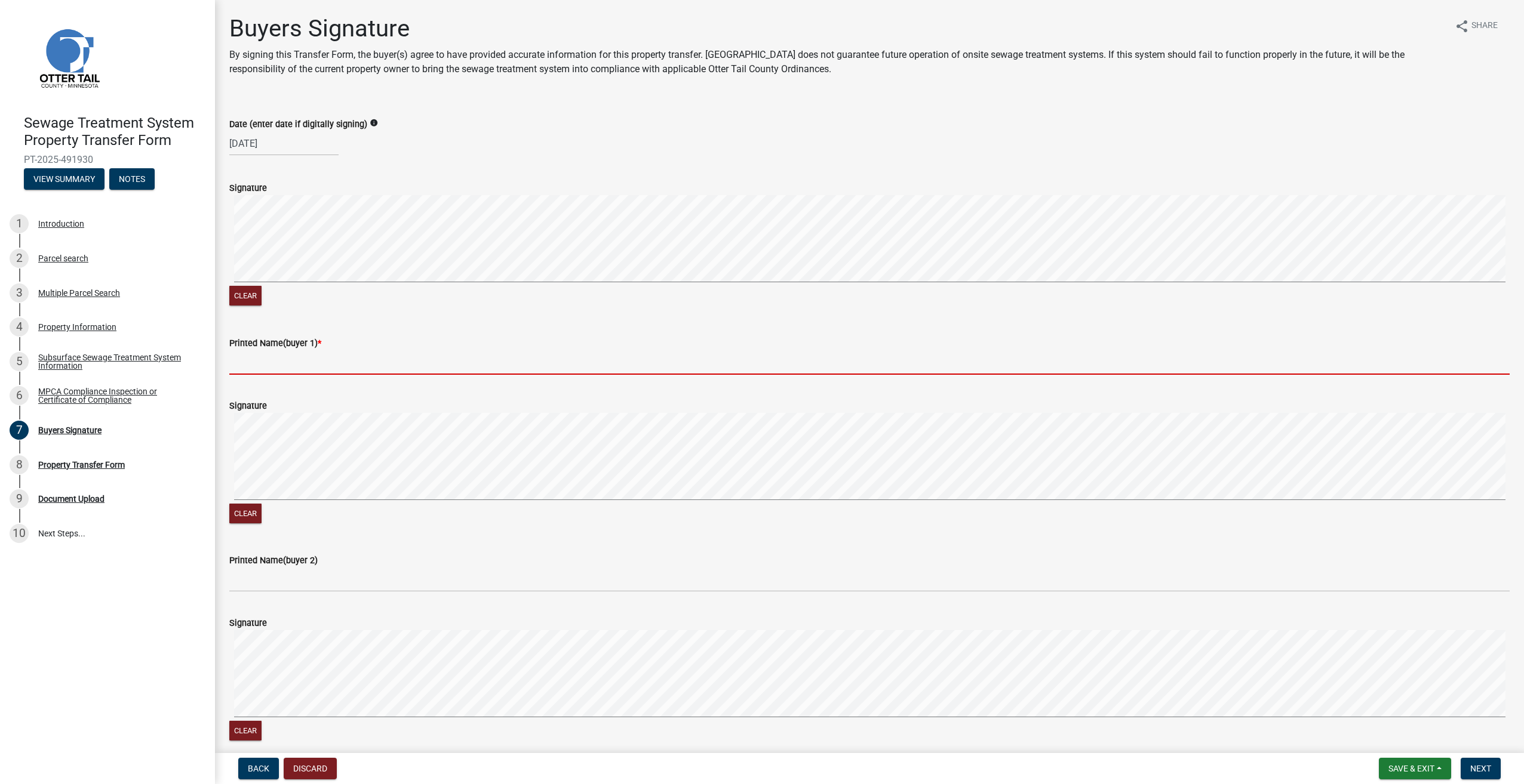
click at [258, 363] on input "Printed Name(buyer 1) *" at bounding box center [869, 363] width 1280 height 25
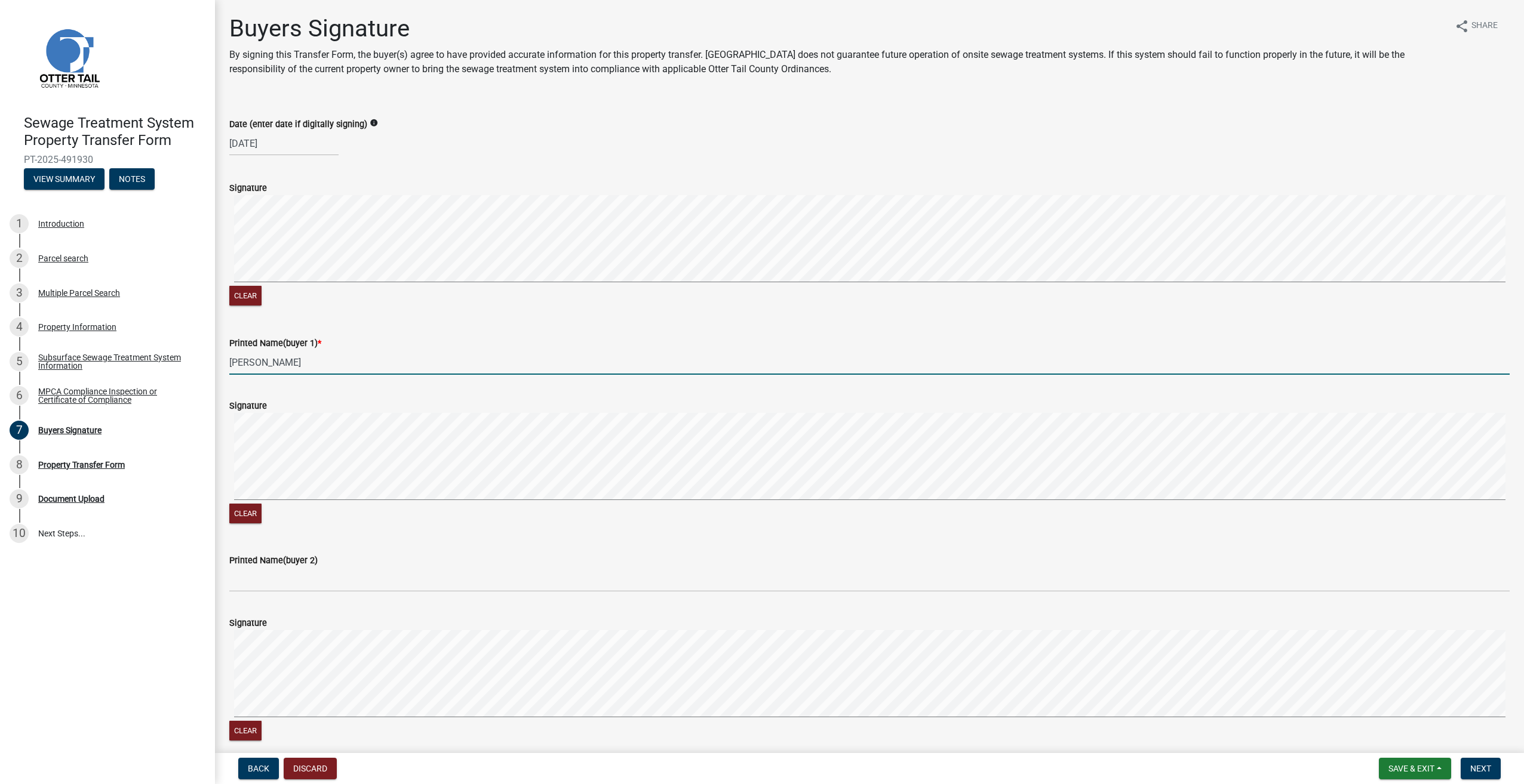
type input "[PERSON_NAME]"
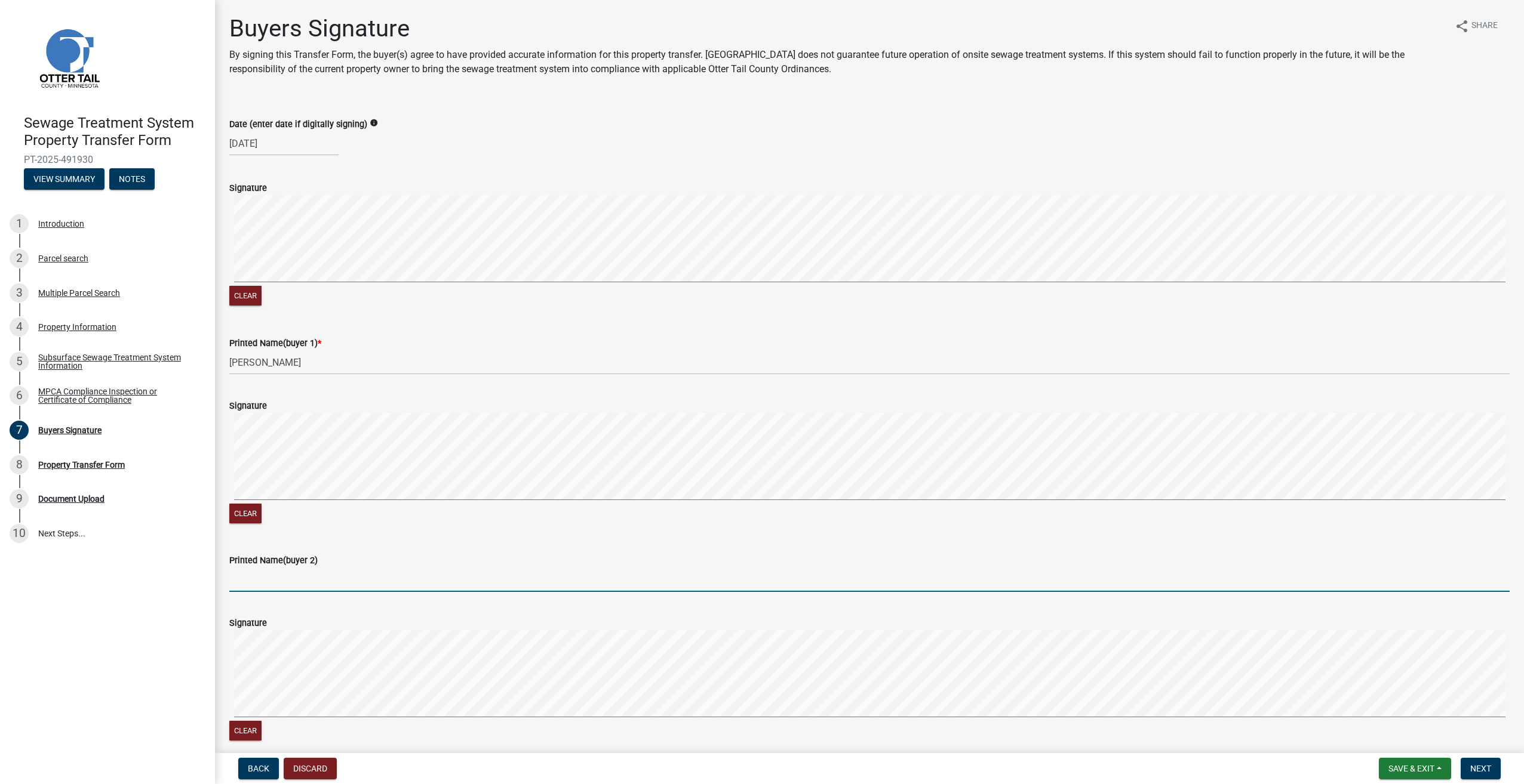
click at [236, 581] on input "Printed Name(buyer 2)" at bounding box center [869, 580] width 1280 height 25
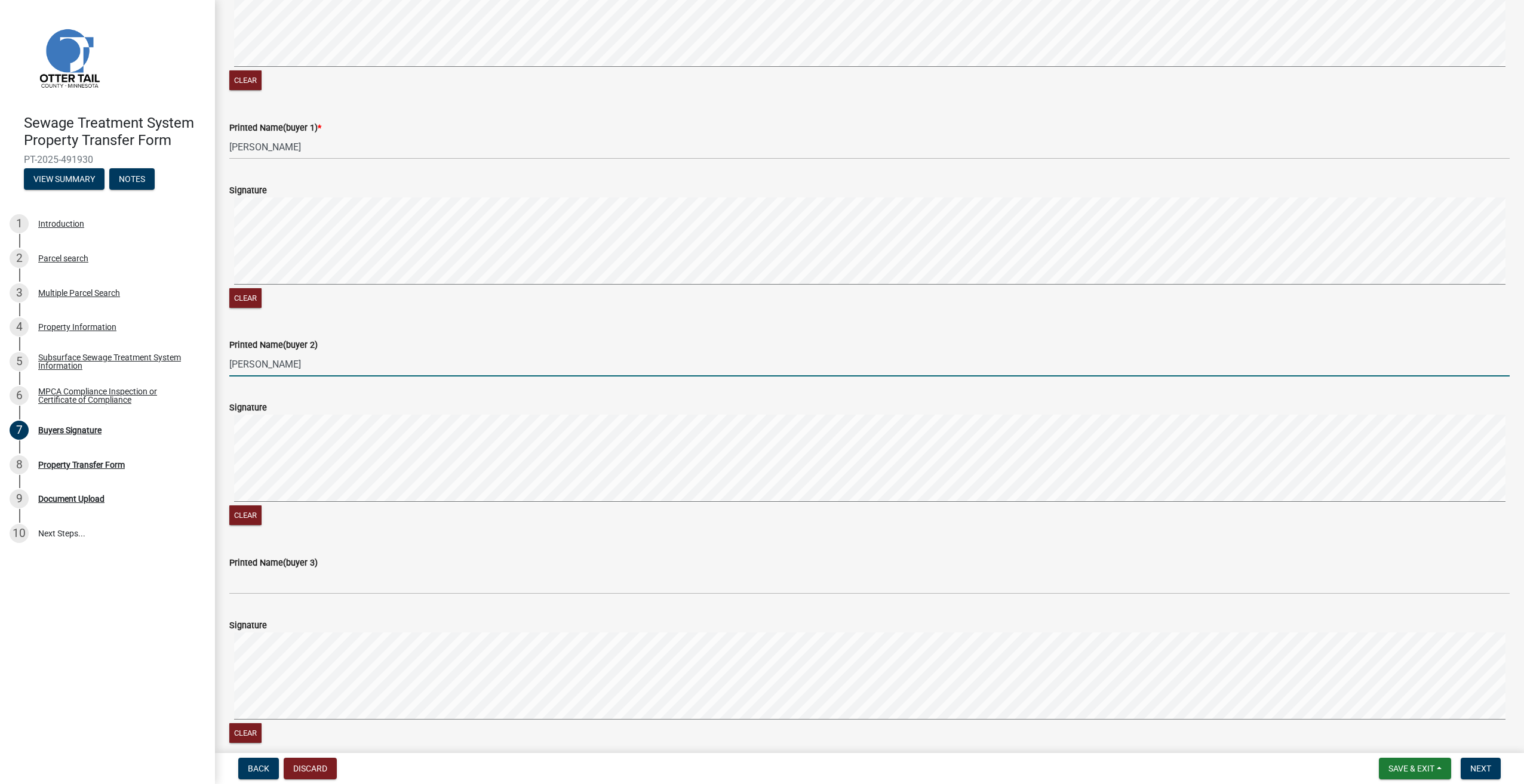
scroll to position [239, 0]
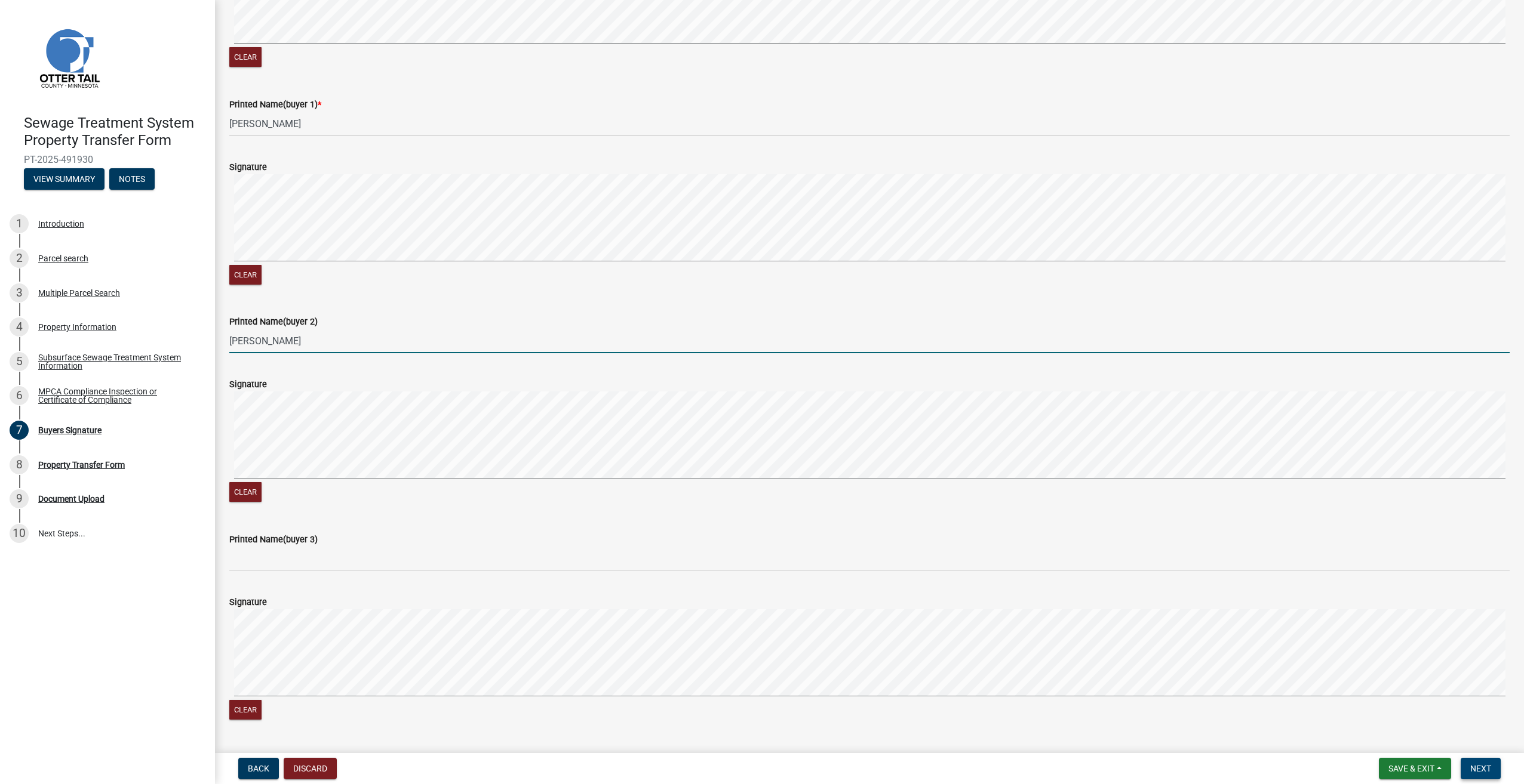
type input "[PERSON_NAME]"
click at [1477, 763] on button "Next" at bounding box center [1480, 769] width 40 height 22
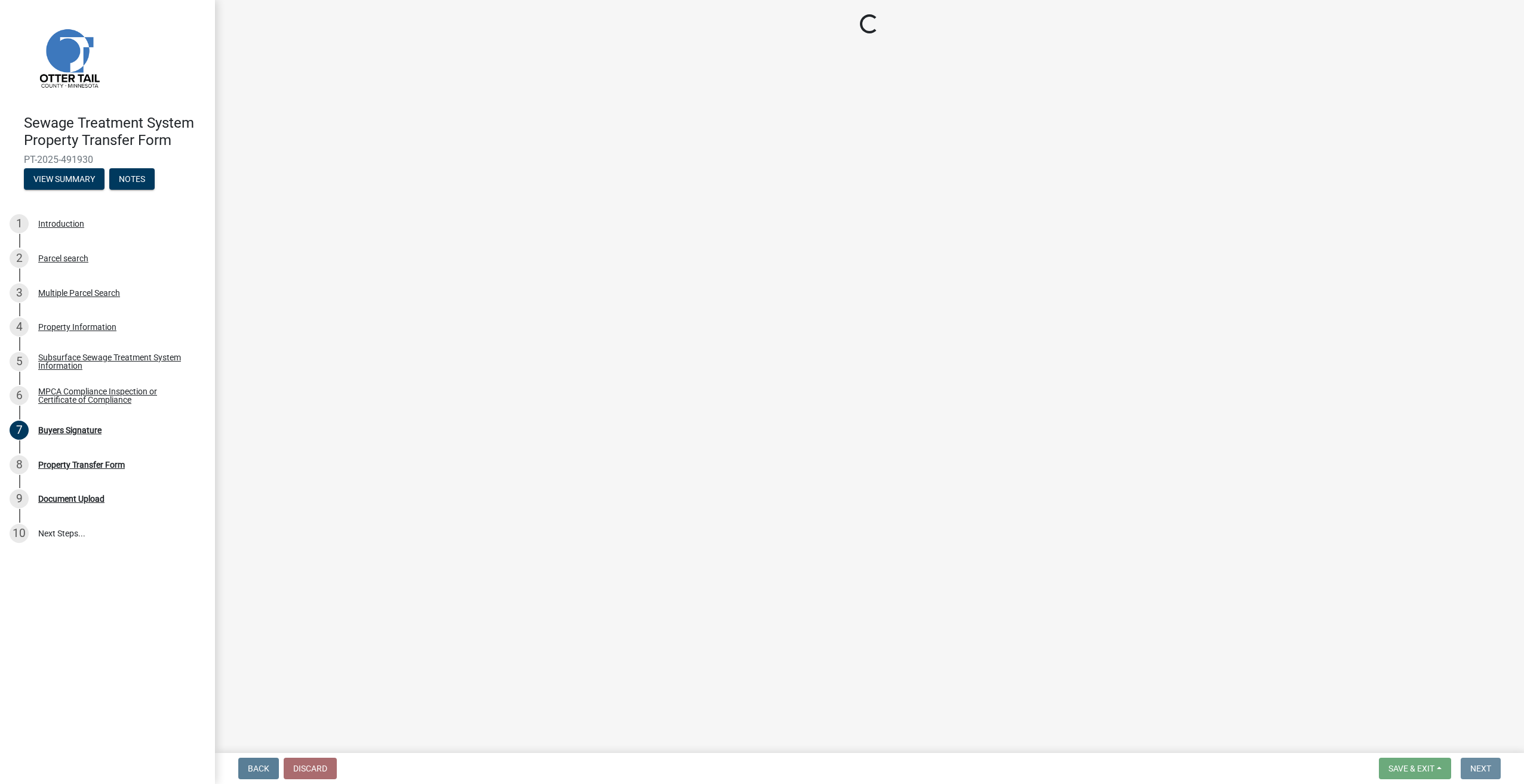
scroll to position [0, 0]
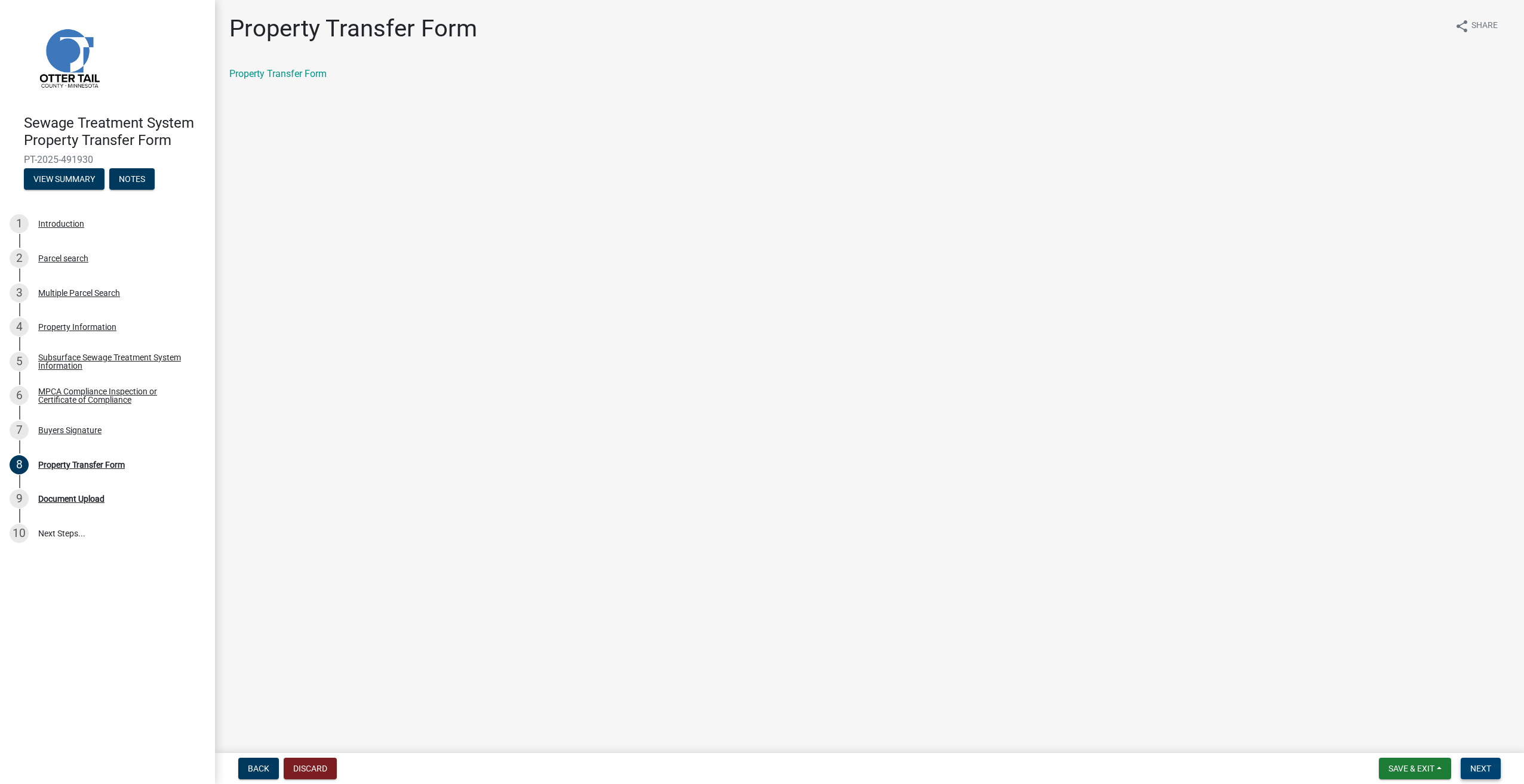
click at [1480, 760] on button "Next" at bounding box center [1480, 769] width 40 height 22
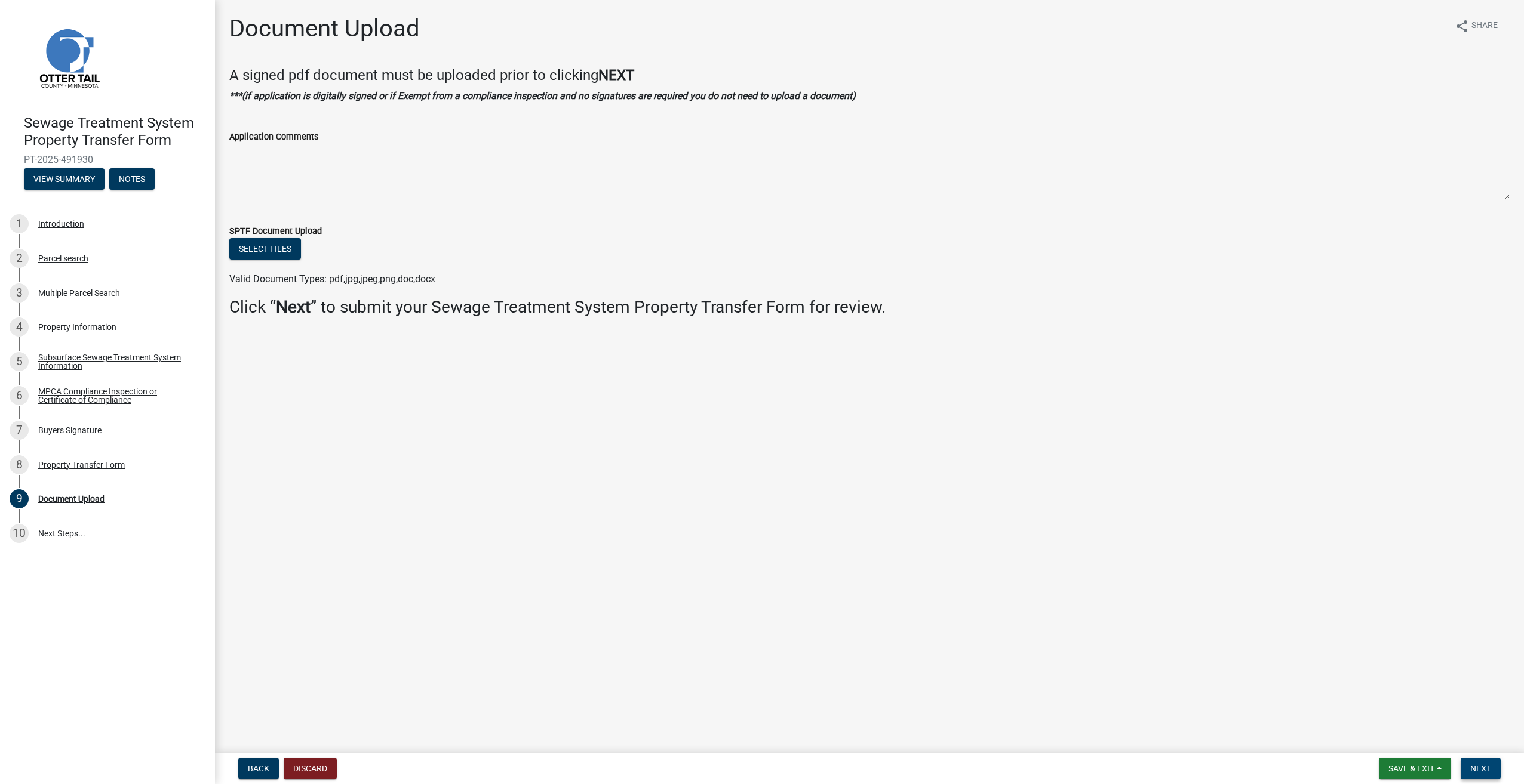
click at [1479, 764] on span "Next" at bounding box center [1480, 768] width 21 height 10
